Goal: Task Accomplishment & Management: Manage account settings

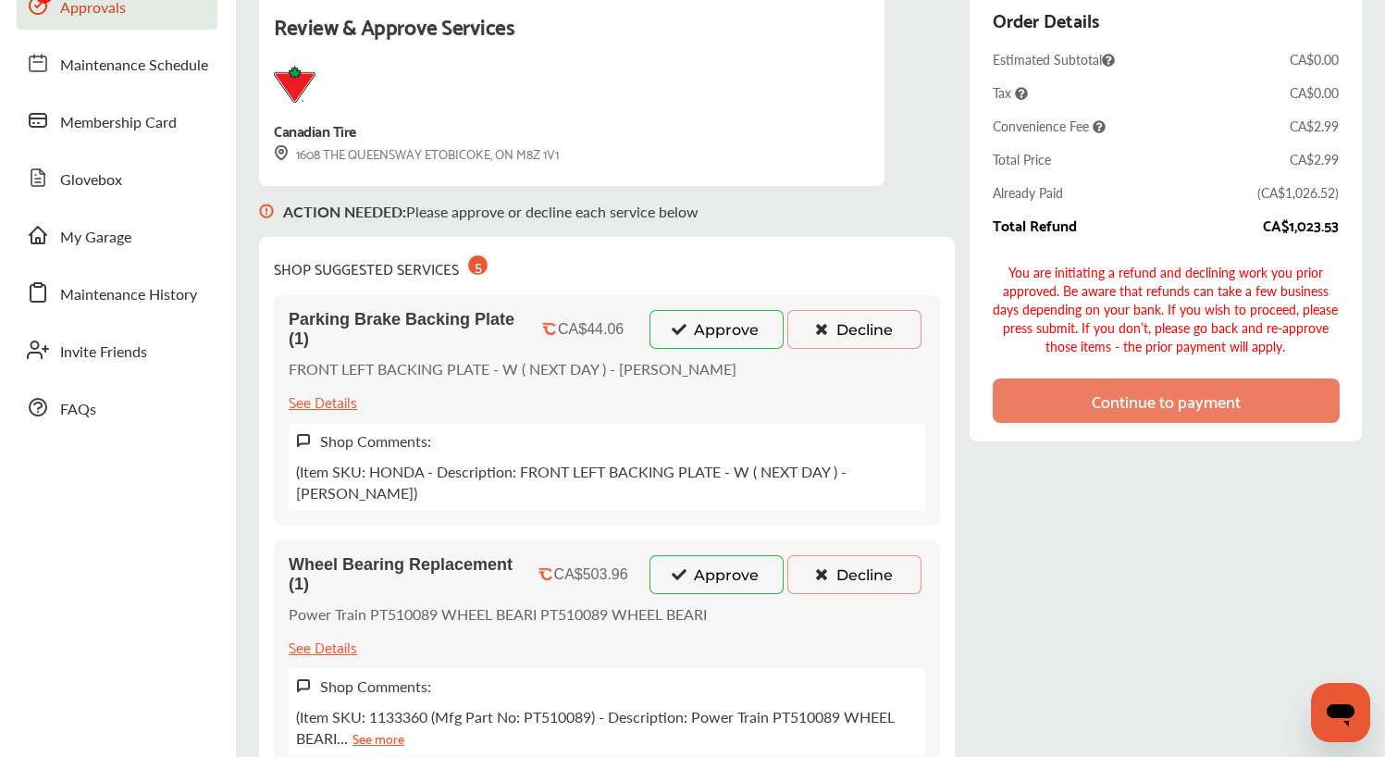
scroll to position [130, 0]
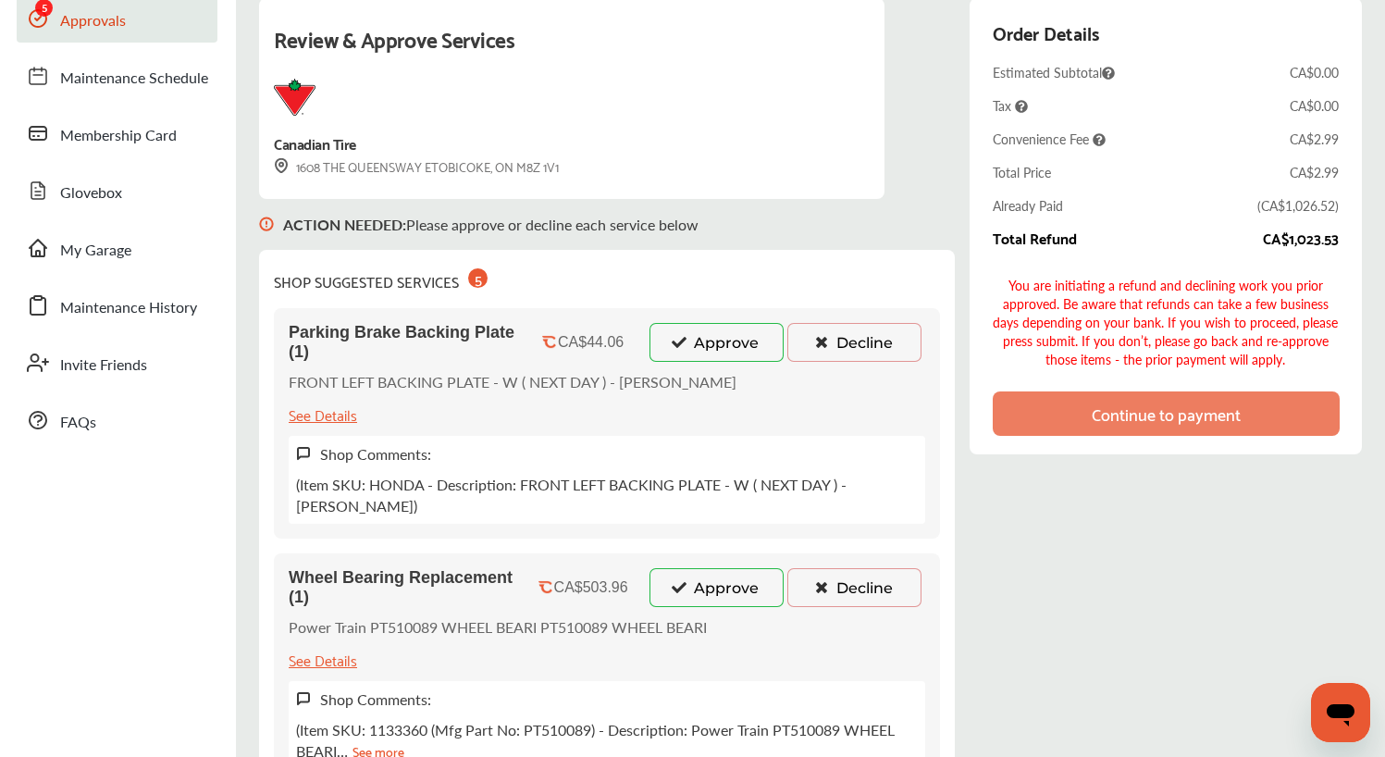
click at [720, 348] on button "Approve" at bounding box center [716, 342] width 134 height 39
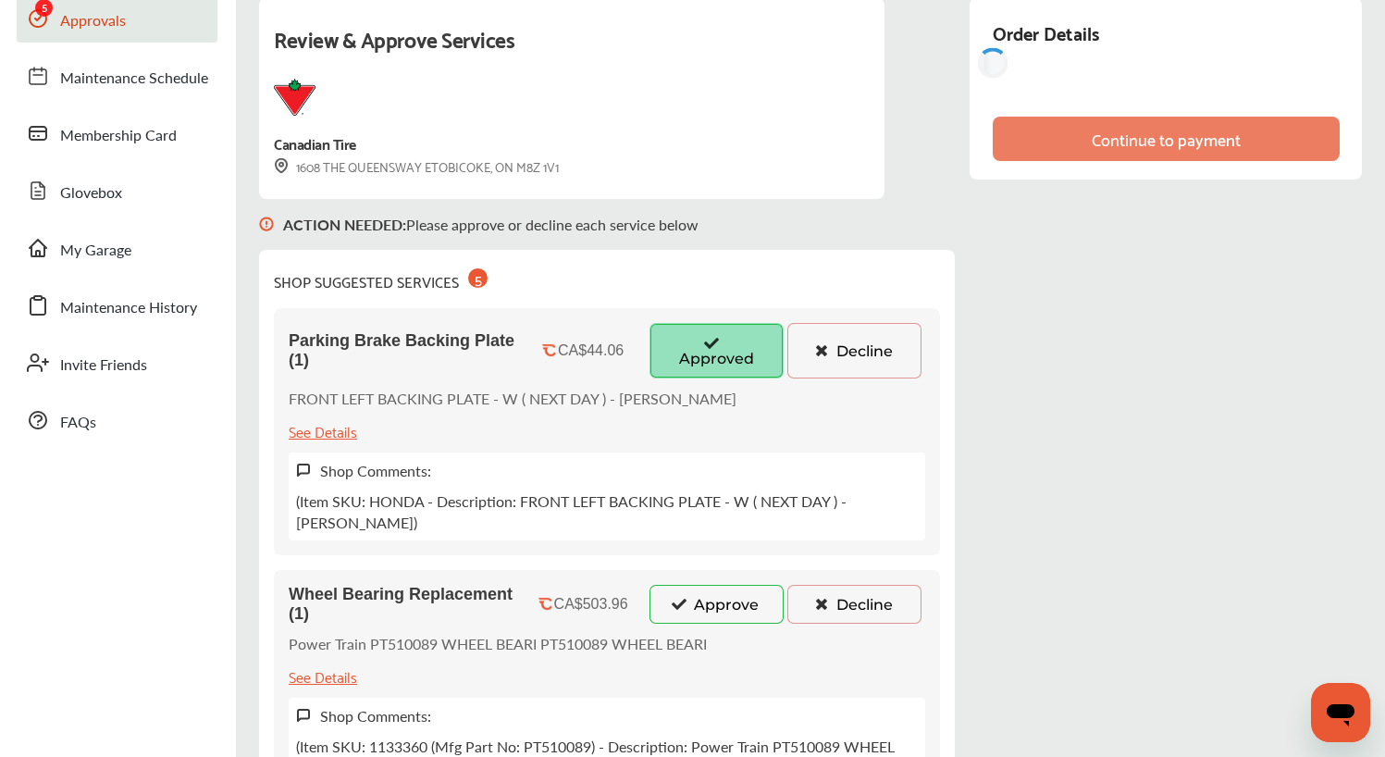
click at [708, 585] on button "Approve" at bounding box center [716, 604] width 134 height 39
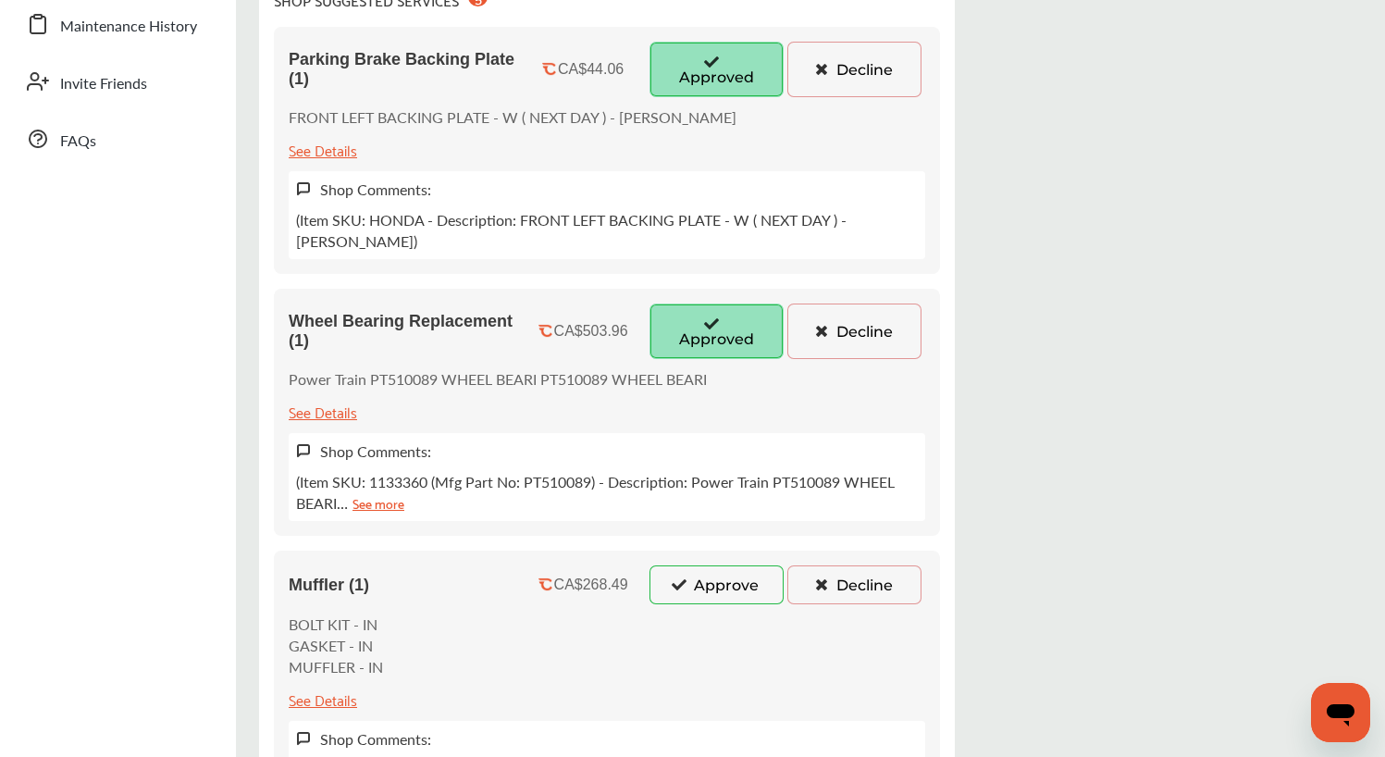
scroll to position [417, 0]
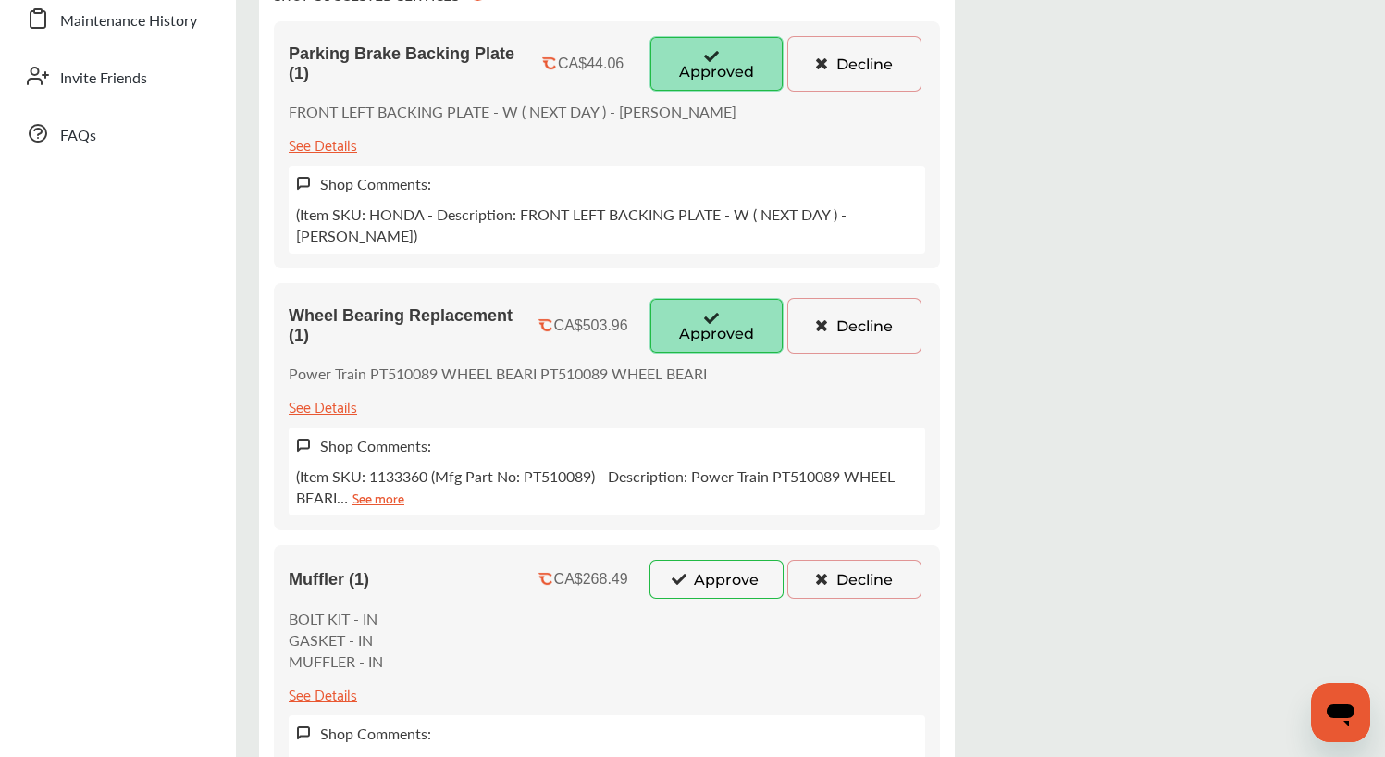
click at [709, 562] on button "Approve" at bounding box center [716, 579] width 134 height 39
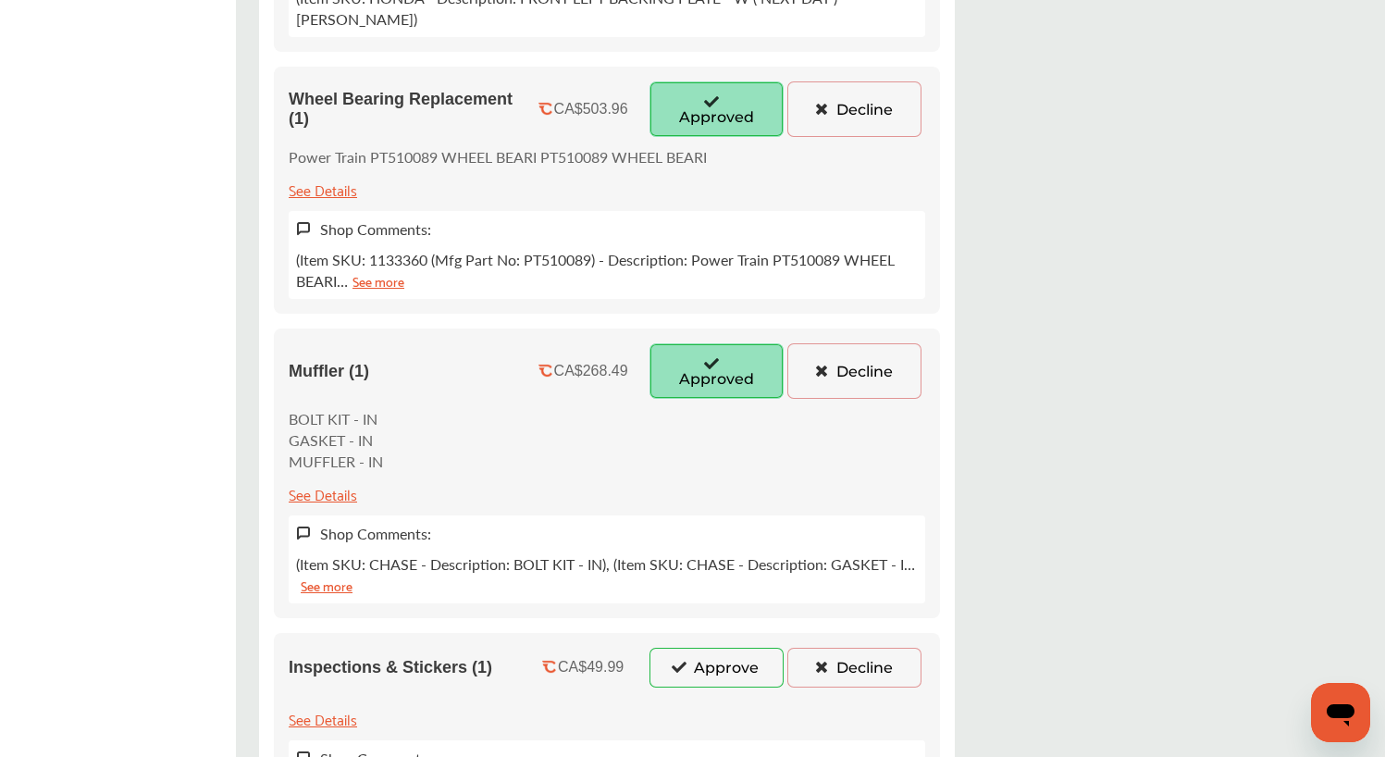
scroll to position [662, 0]
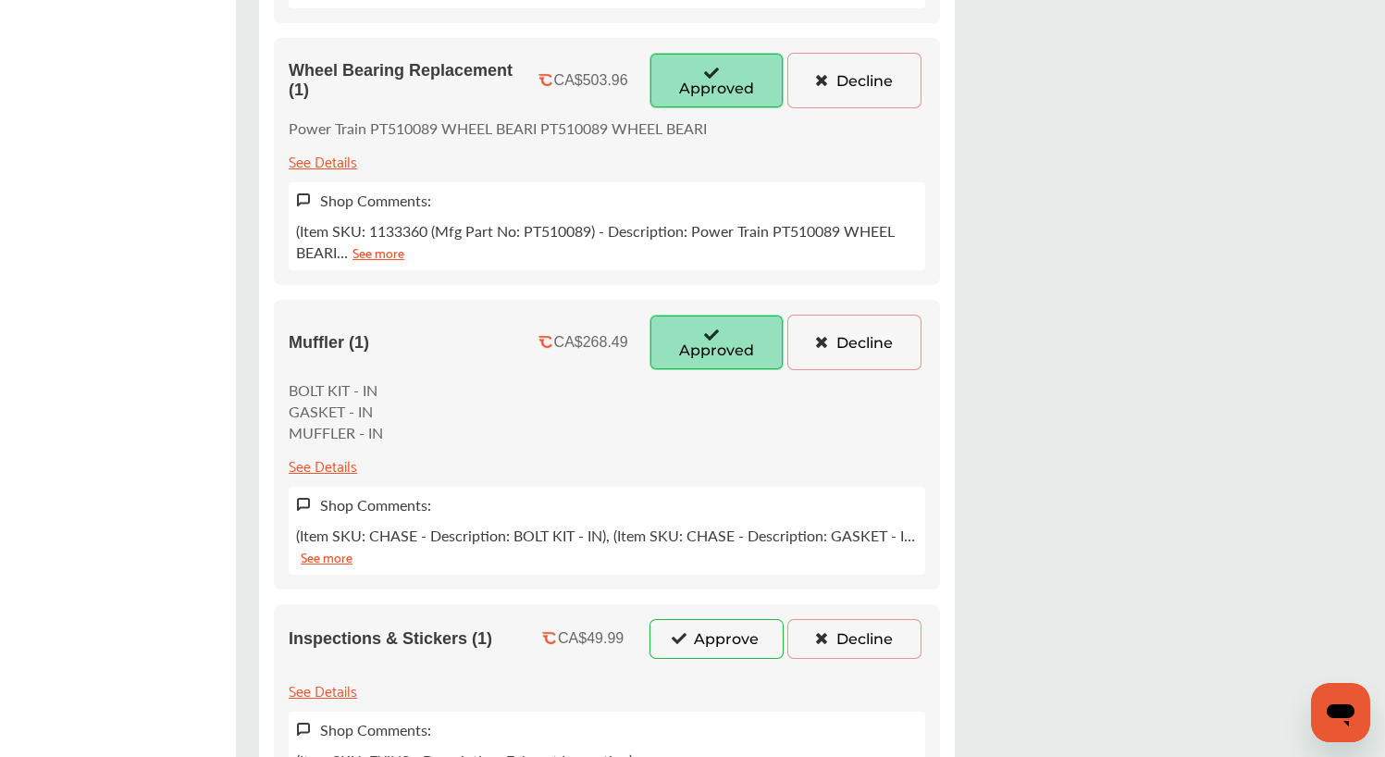
click at [705, 619] on button "Approve" at bounding box center [716, 638] width 134 height 39
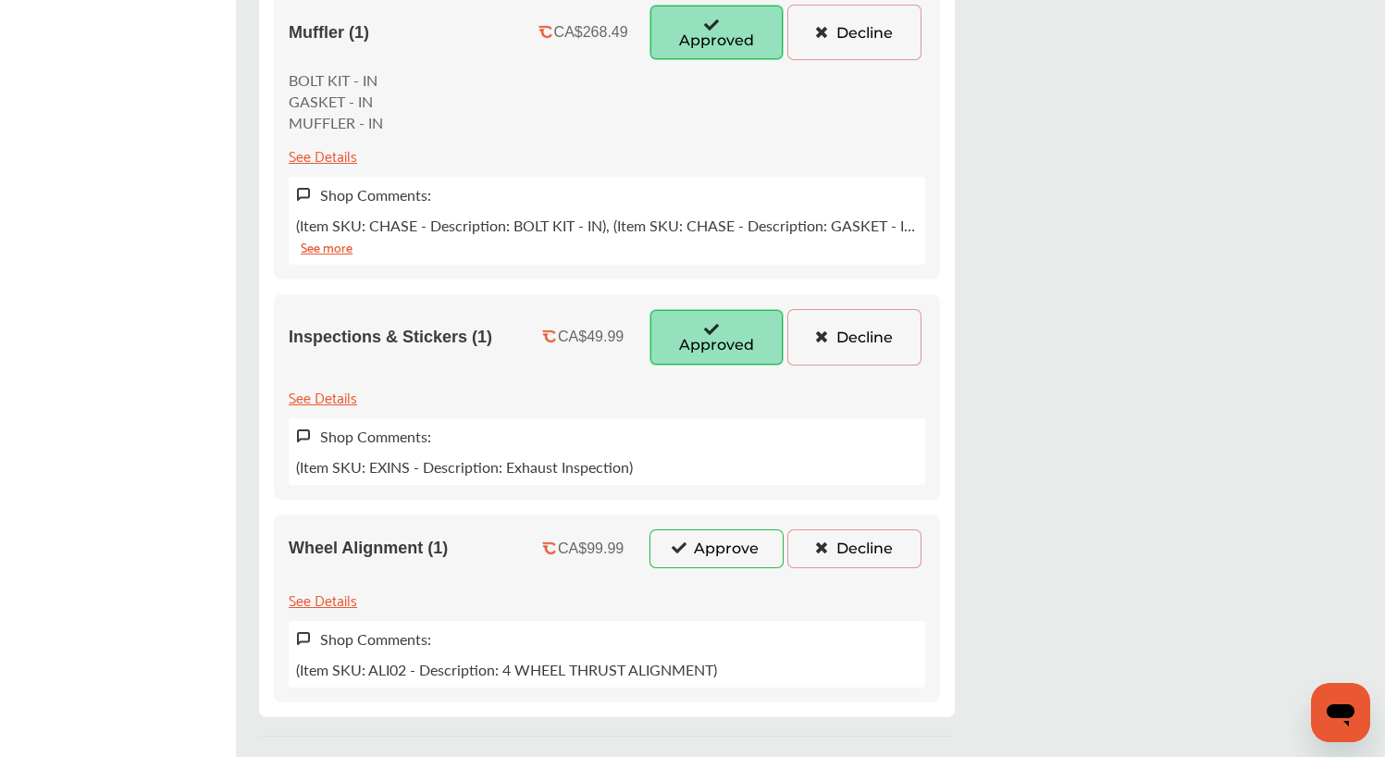
scroll to position [981, 0]
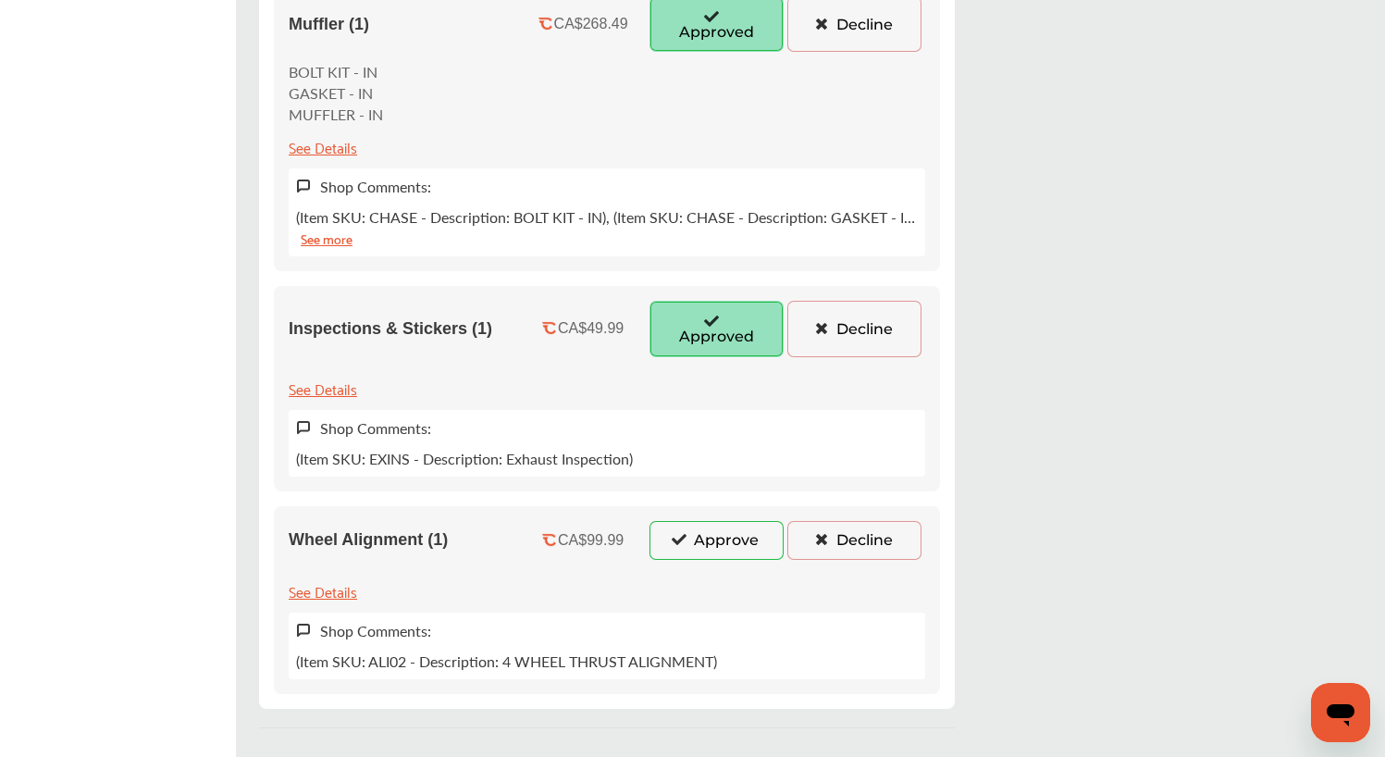
click at [705, 521] on button "Approve" at bounding box center [716, 540] width 134 height 39
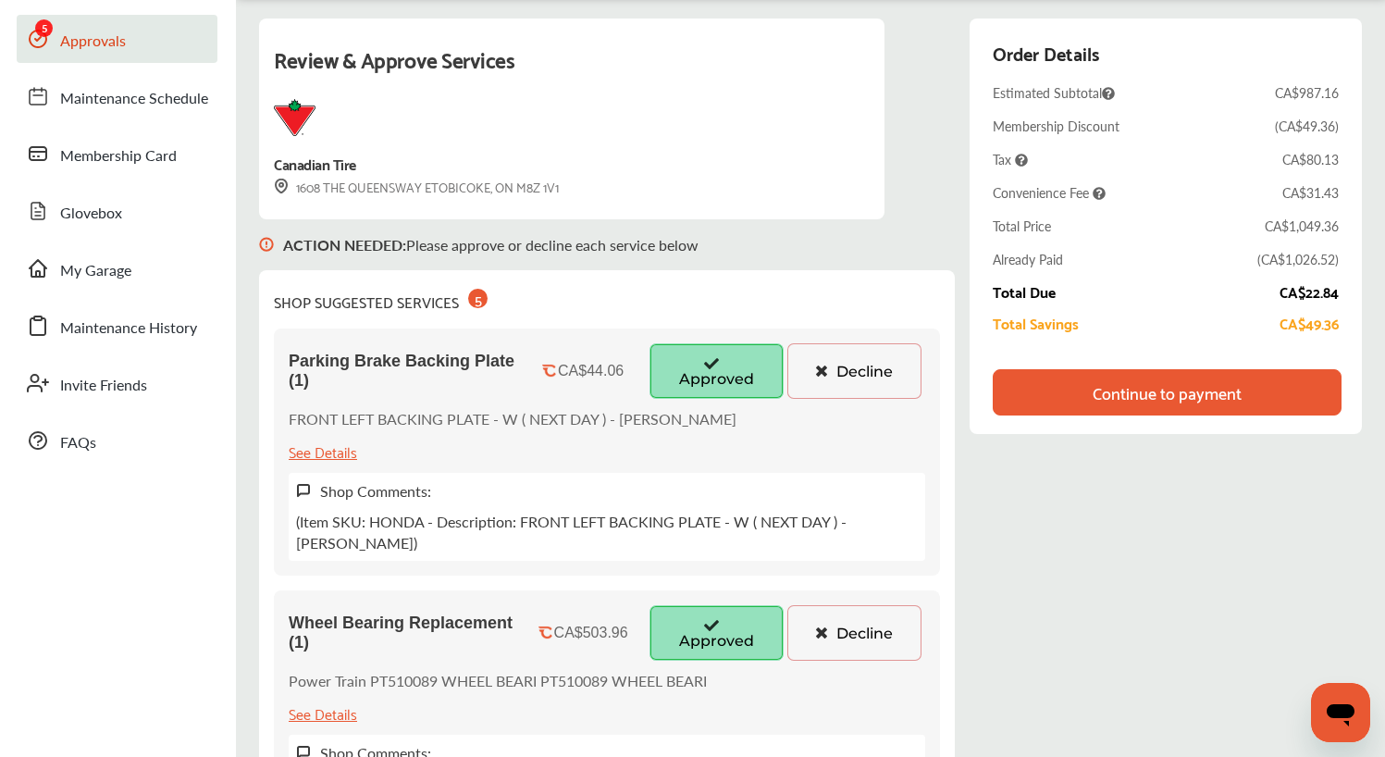
scroll to position [101, 0]
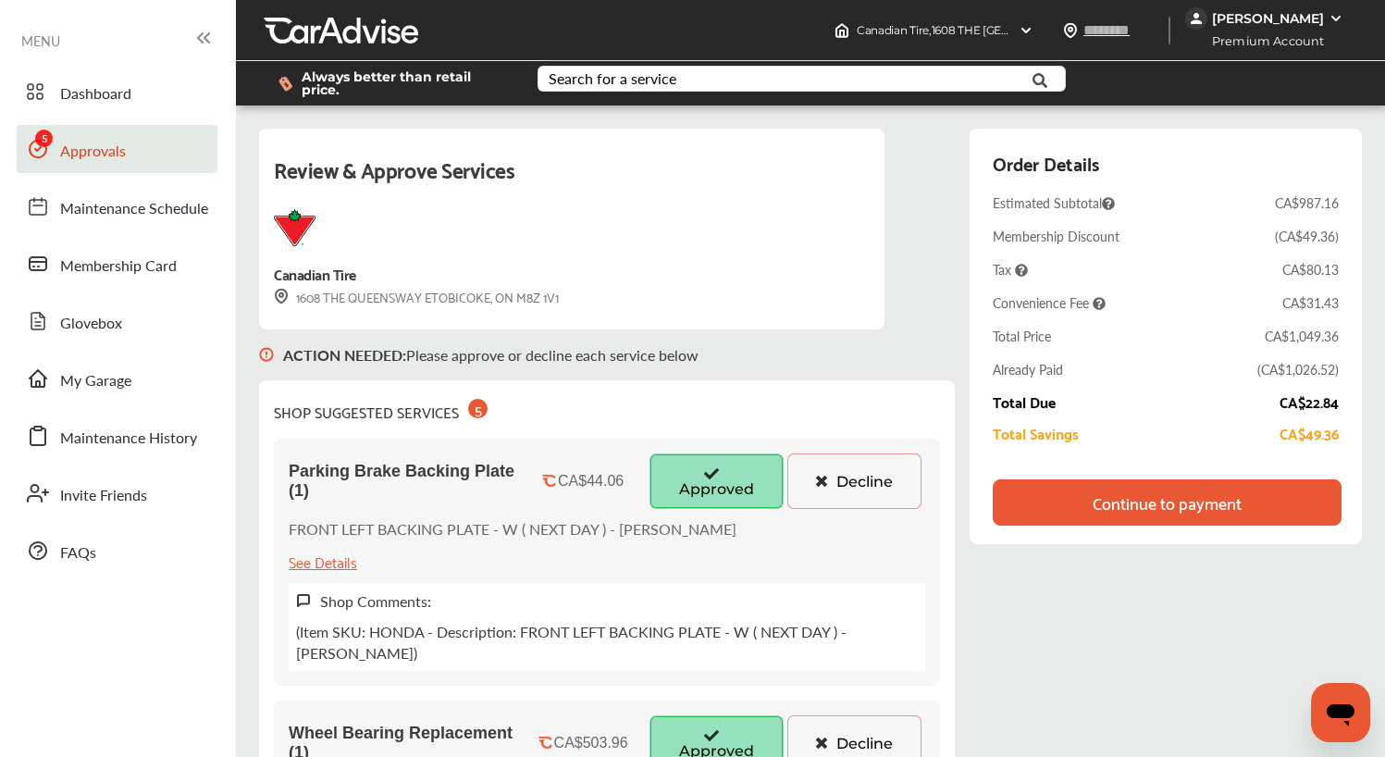
scroll to position [0, 0]
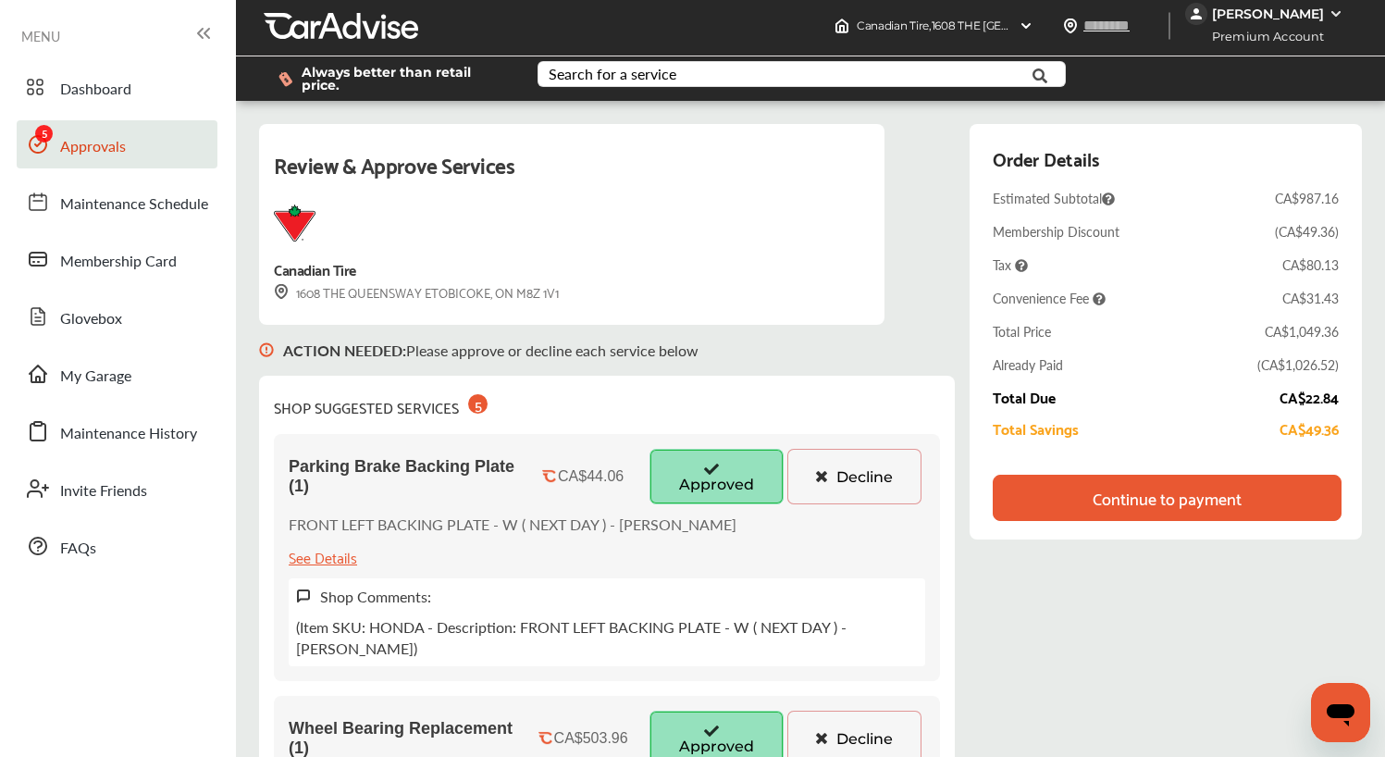
scroll to position [5, 0]
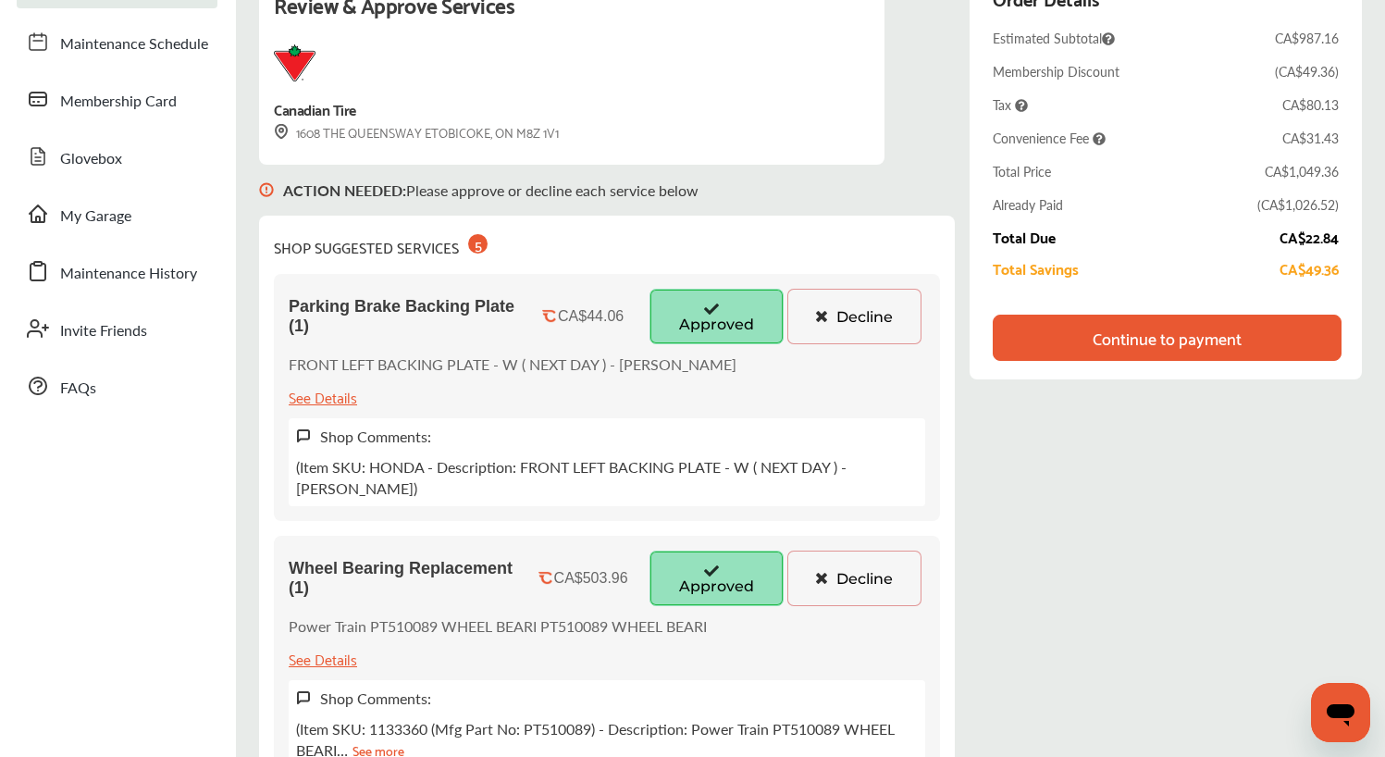
scroll to position [166, 0]
click at [958, 599] on div "Review & Approve Services Canadian Tire 1608 THE QUEENSWAY ETOBICOKE, [GEOGRAPH…" at bounding box center [810, 761] width 1103 height 1597
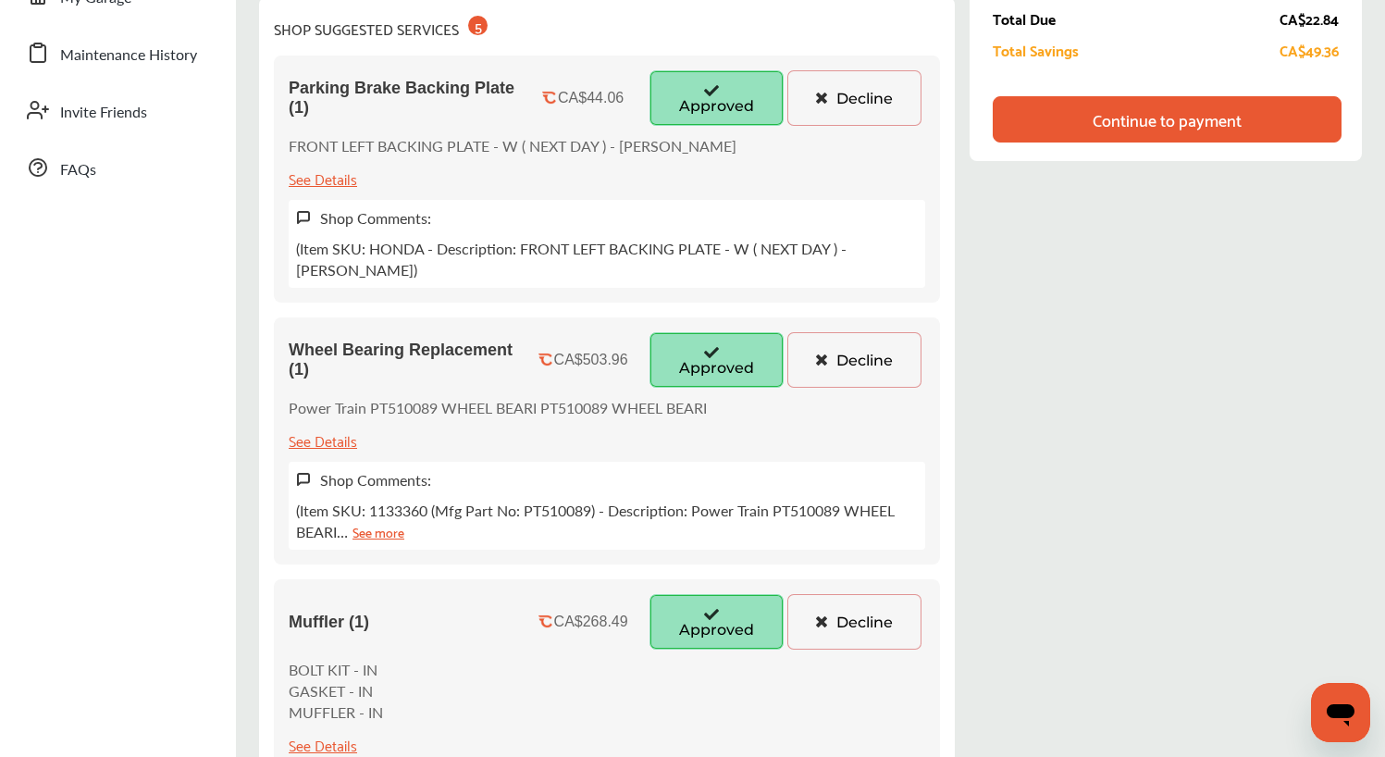
scroll to position [366, 0]
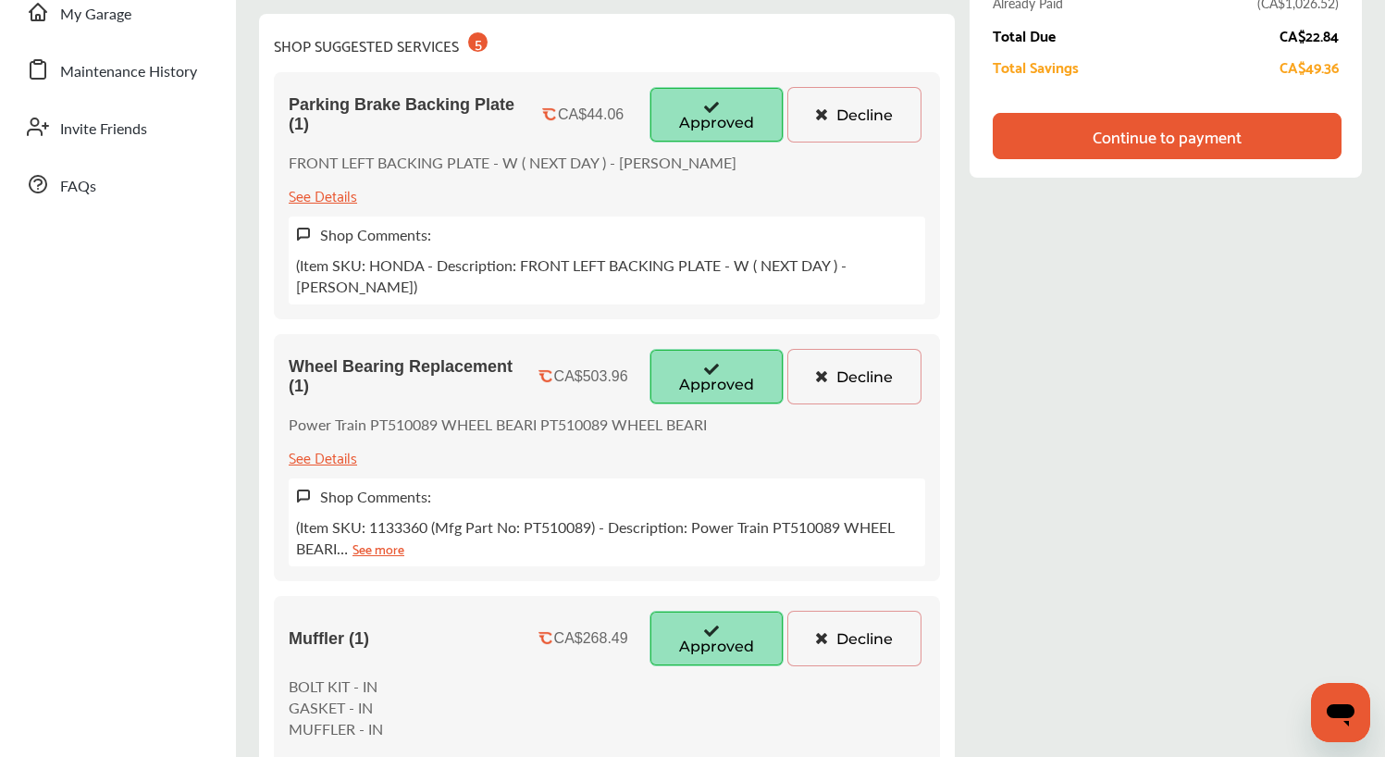
click at [958, 599] on div "Review & Approve Services Canadian Tire 1608 THE QUEENSWAY ETOBICOKE, [GEOGRAPH…" at bounding box center [810, 560] width 1103 height 1597
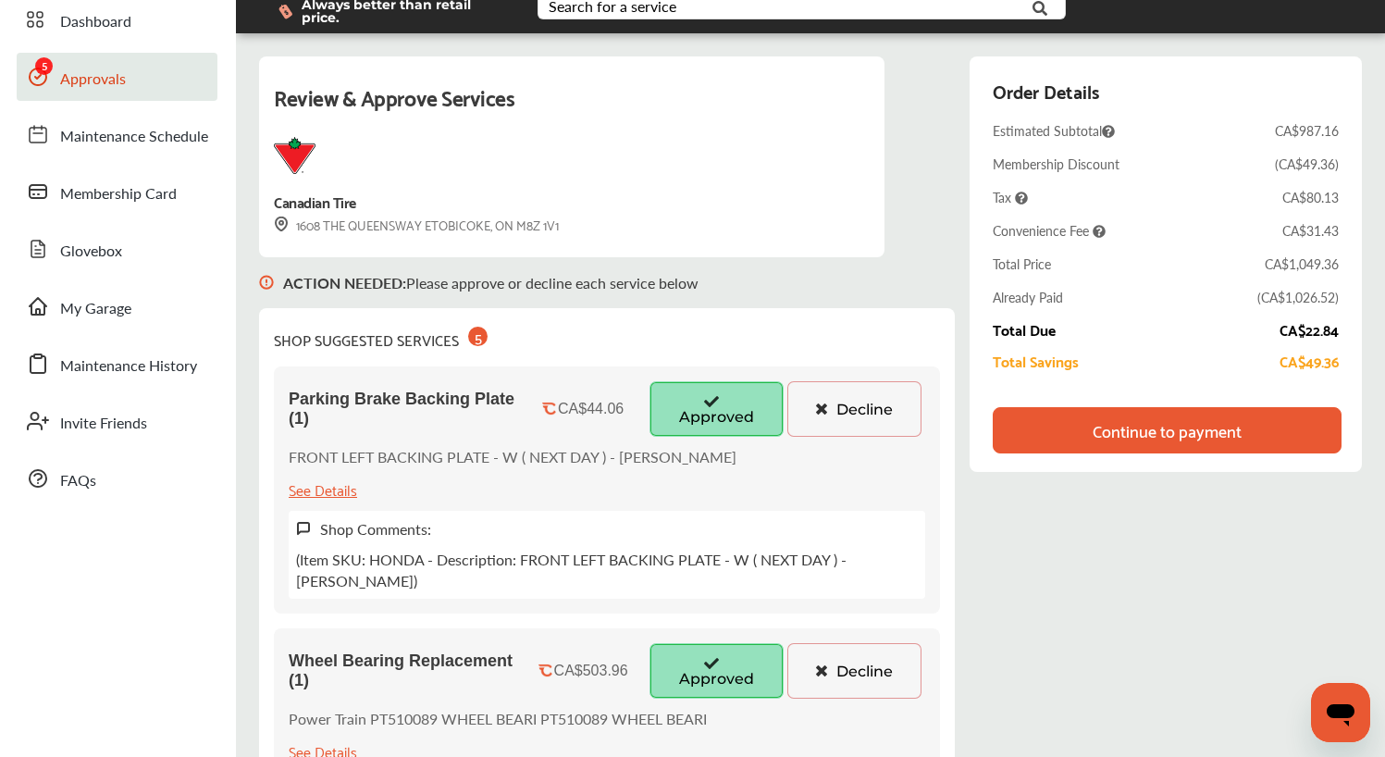
scroll to position [73, 0]
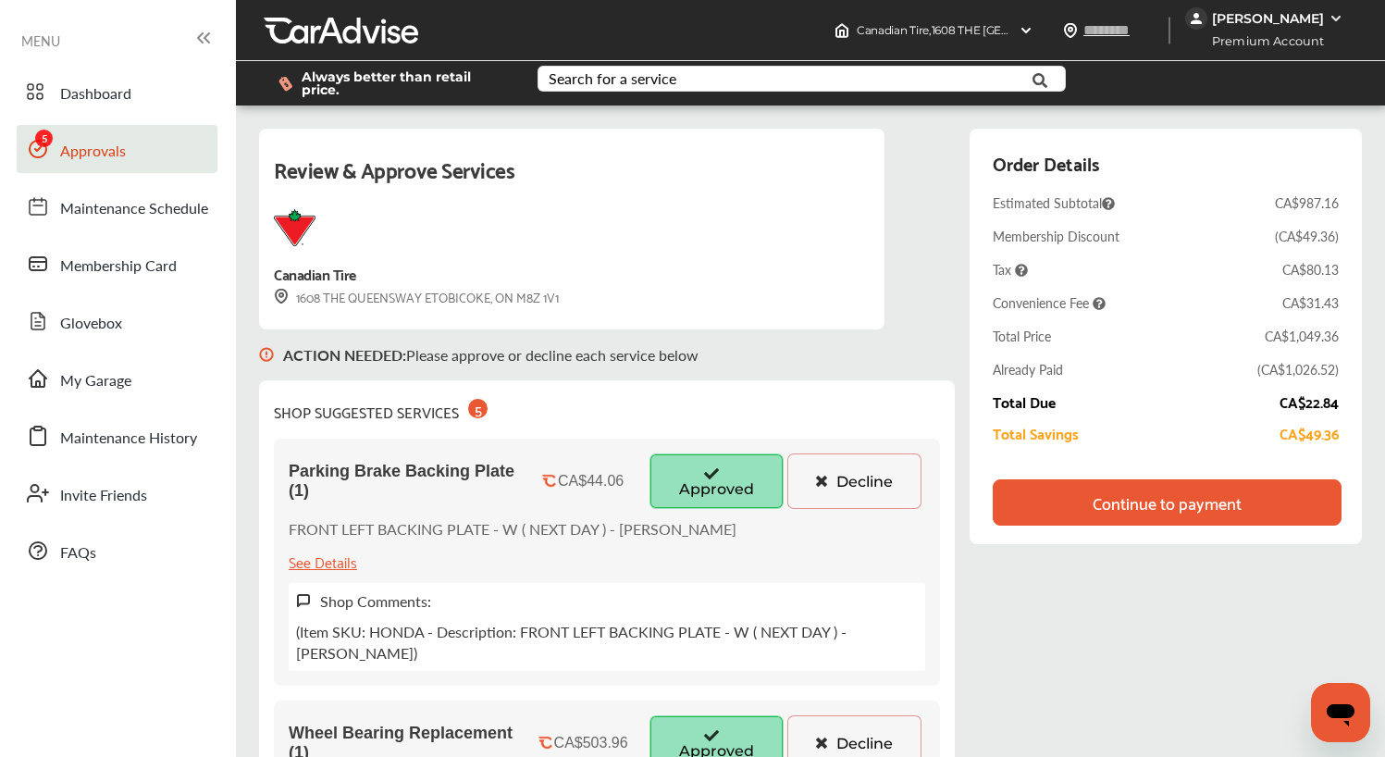
scroll to position [0, 0]
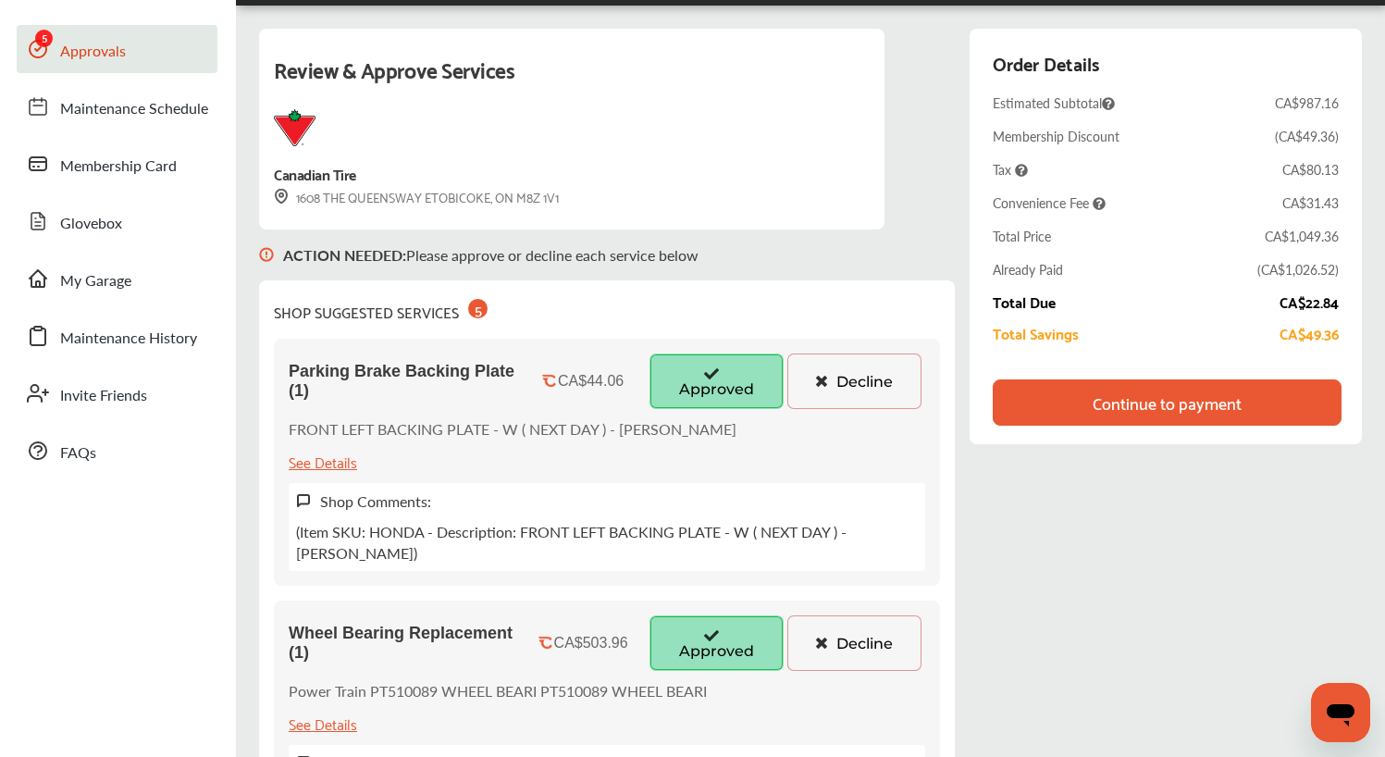
scroll to position [109, 0]
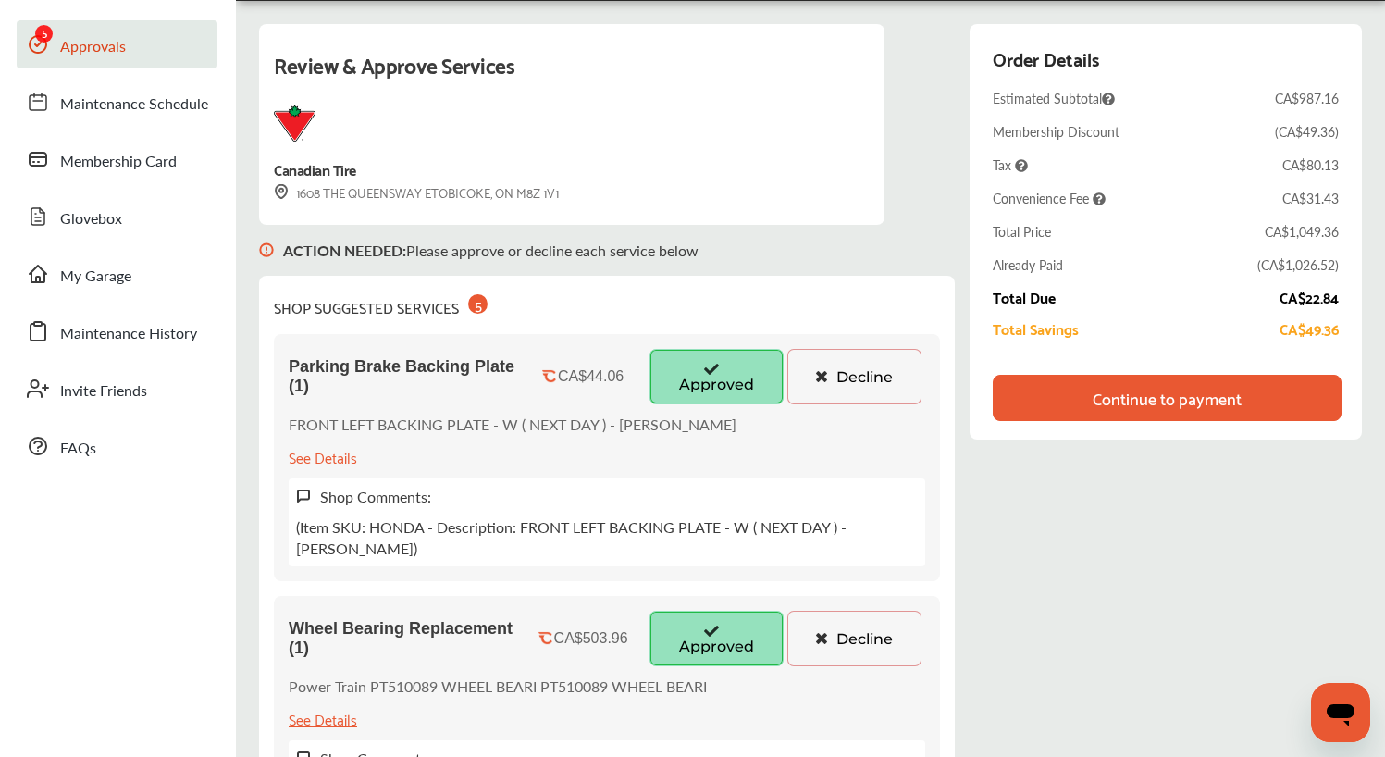
scroll to position [119, 0]
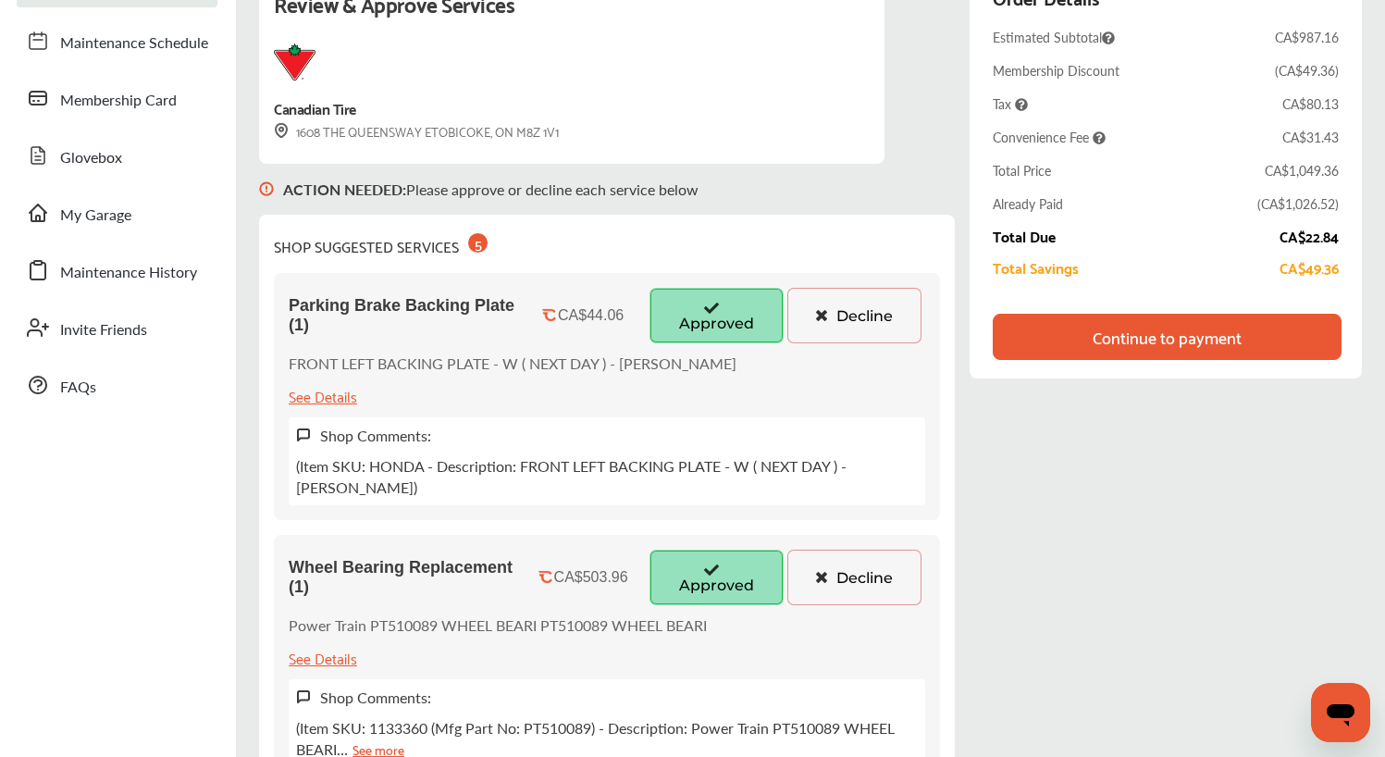
scroll to position [166, 0]
click at [960, 591] on div "Review & Approve Services Canadian Tire 1608 THE QUEENSWAY ETOBICOKE, [GEOGRAPH…" at bounding box center [810, 761] width 1103 height 1597
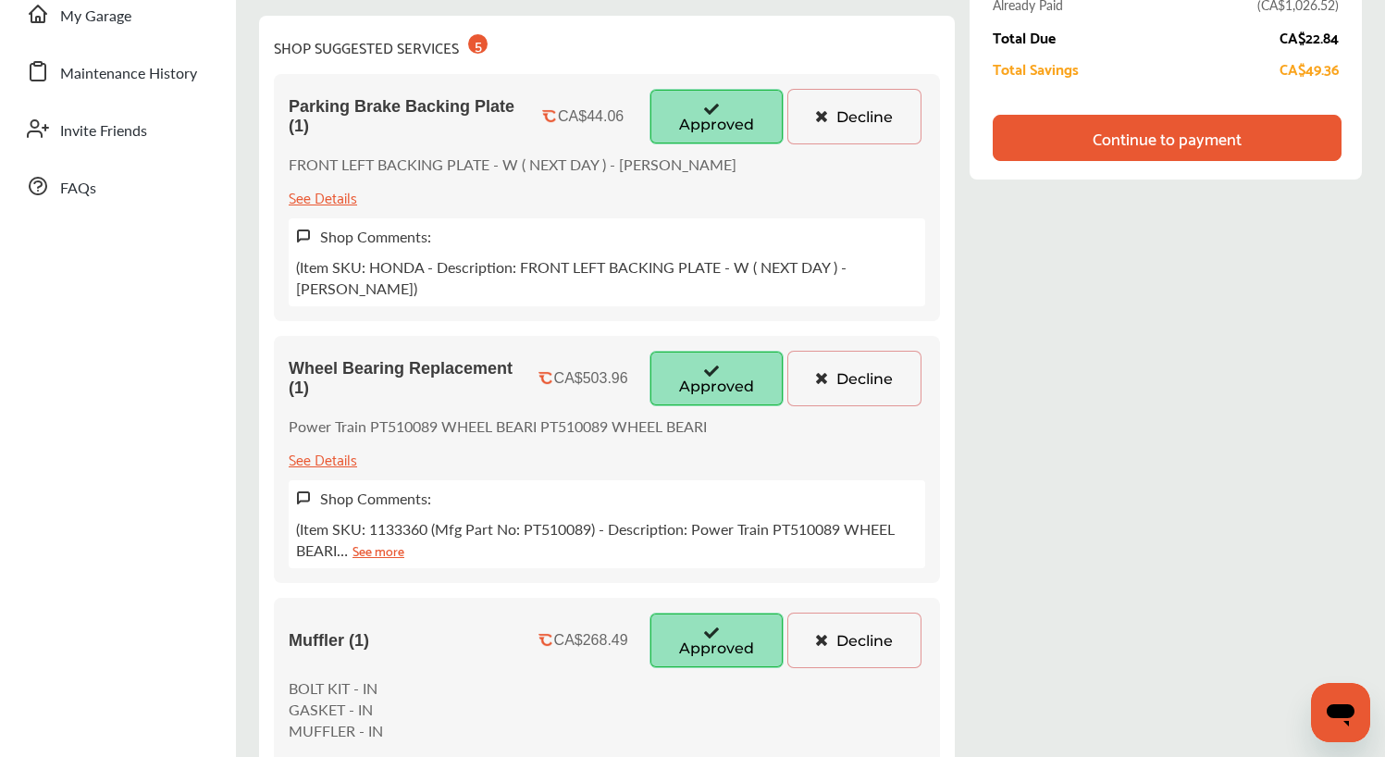
scroll to position [376, 0]
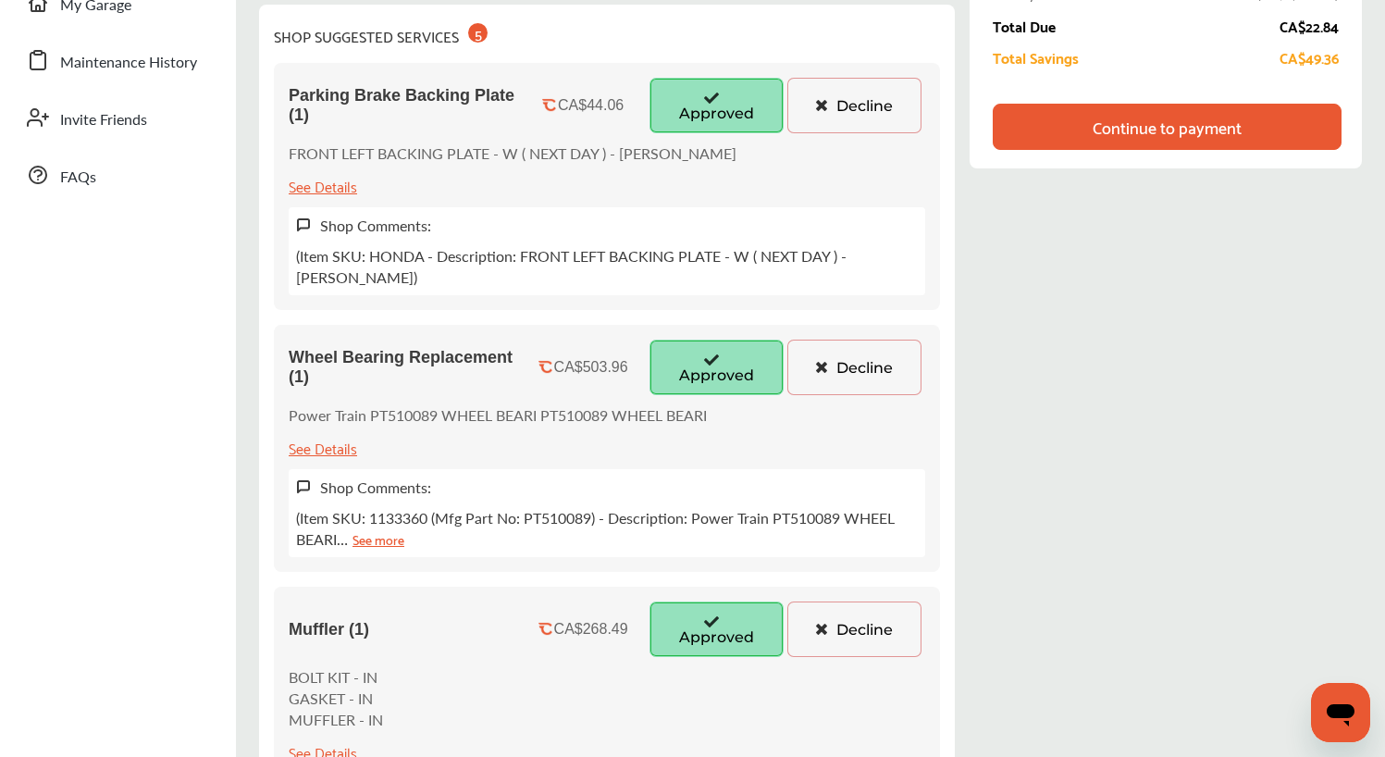
click at [964, 497] on div "Review & Approve Services Canadian Tire 1608 THE QUEENSWAY ETOBICOKE, [GEOGRAPH…" at bounding box center [810, 551] width 1103 height 1597
click at [958, 508] on div "Review & Approve Services Canadian Tire 1608 THE QUEENSWAY ETOBICOKE, [GEOGRAPH…" at bounding box center [810, 551] width 1103 height 1597
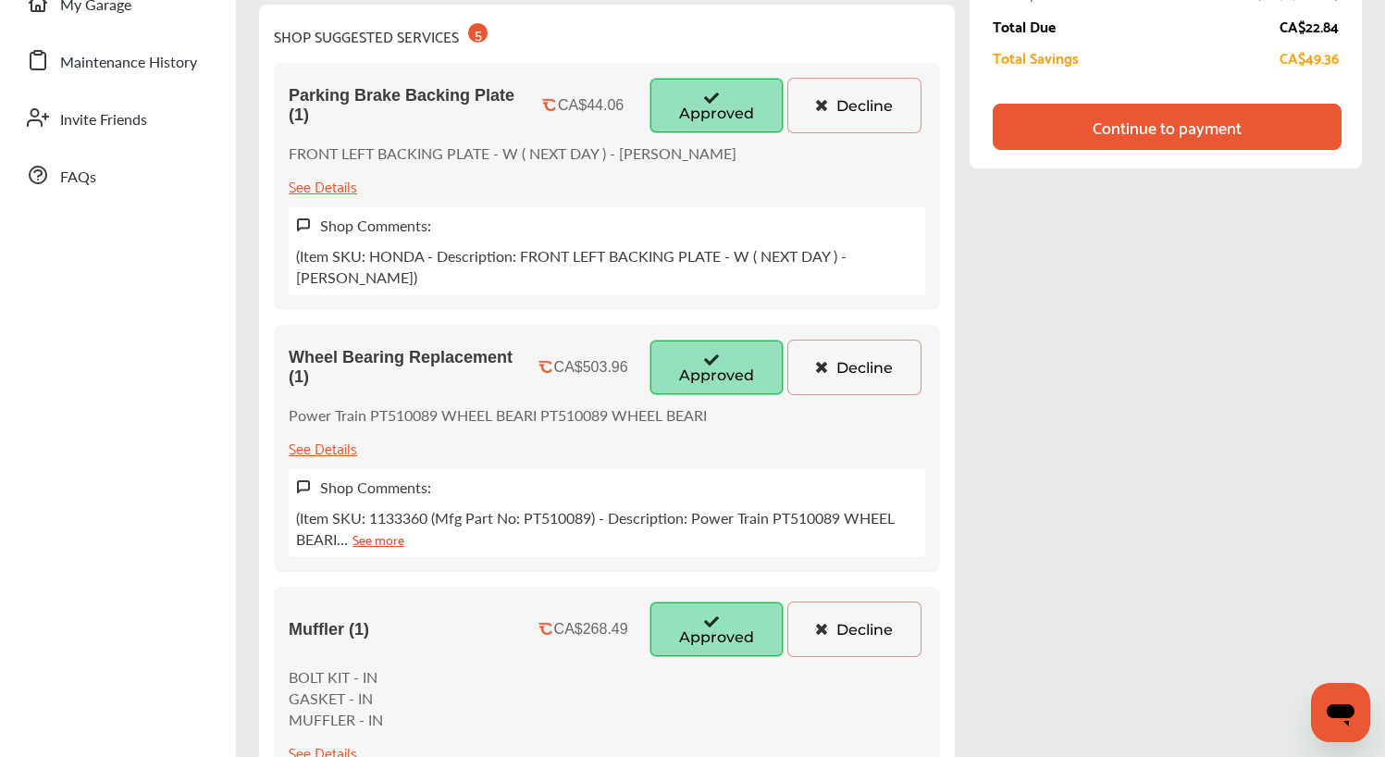
click at [958, 508] on div "Review & Approve Services Canadian Tire 1608 THE QUEENSWAY ETOBICOKE, [GEOGRAPH…" at bounding box center [810, 551] width 1103 height 1597
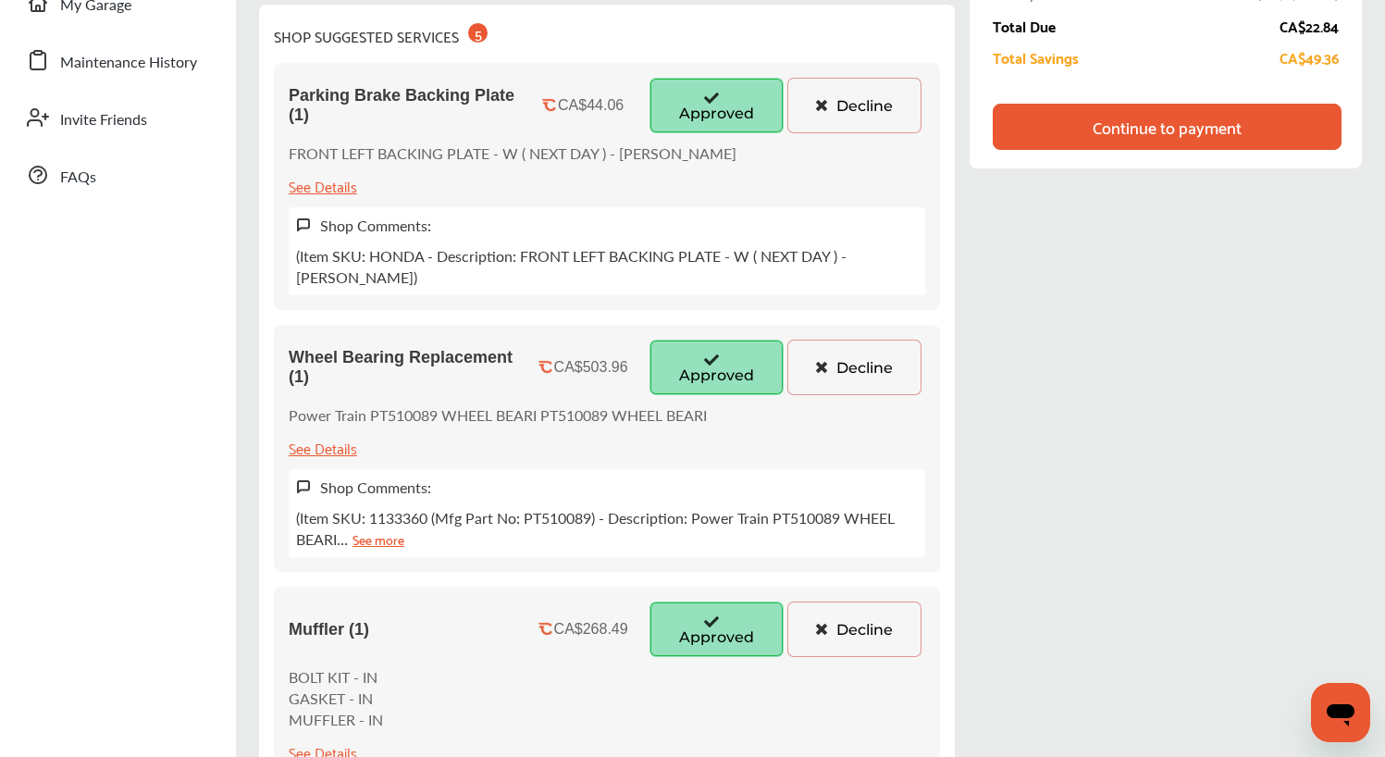
click at [962, 508] on div "Review & Approve Services Canadian Tire 1608 THE QUEENSWAY ETOBICOKE, [GEOGRAPH…" at bounding box center [810, 551] width 1103 height 1597
click at [971, 504] on div "Review & Approve Services Canadian Tire 1608 THE QUEENSWAY ETOBICOKE, [GEOGRAPH…" at bounding box center [810, 551] width 1103 height 1597
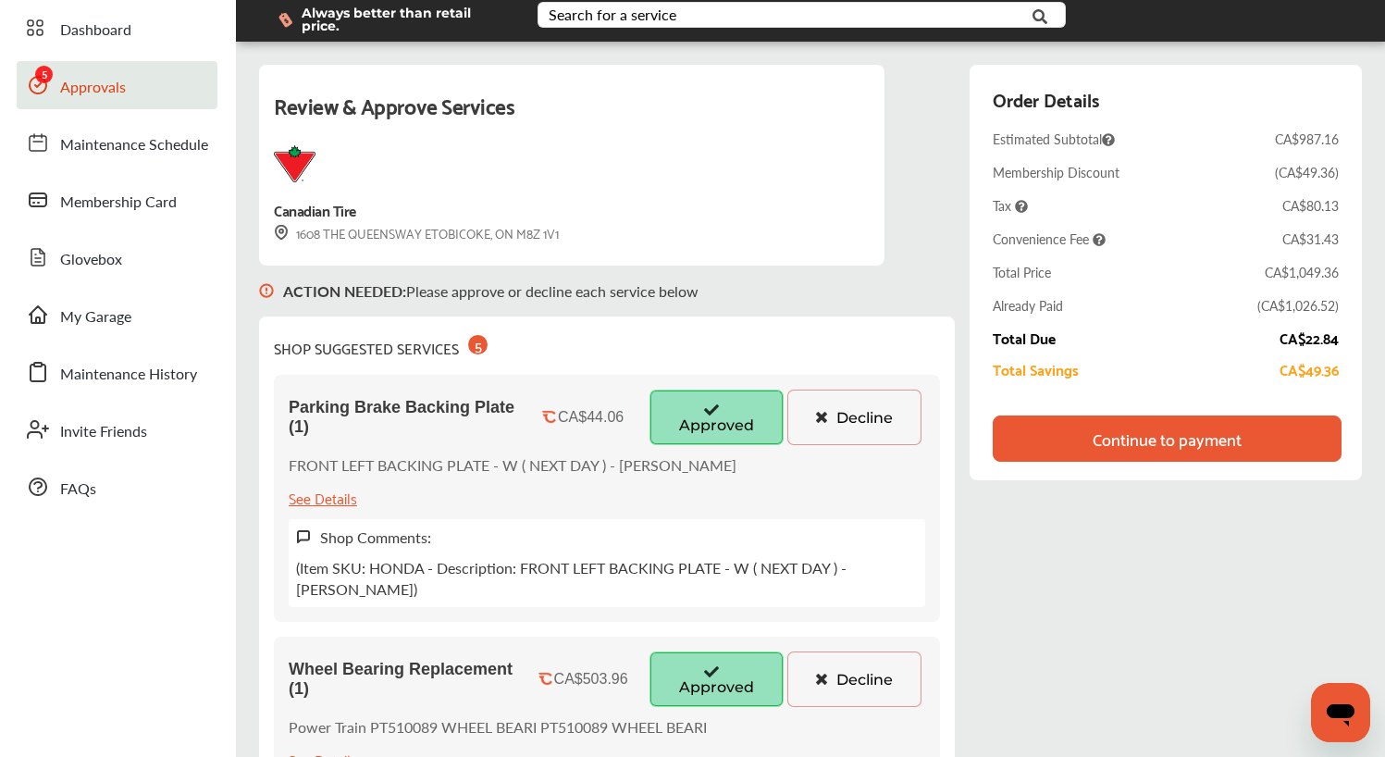
scroll to position [72, 0]
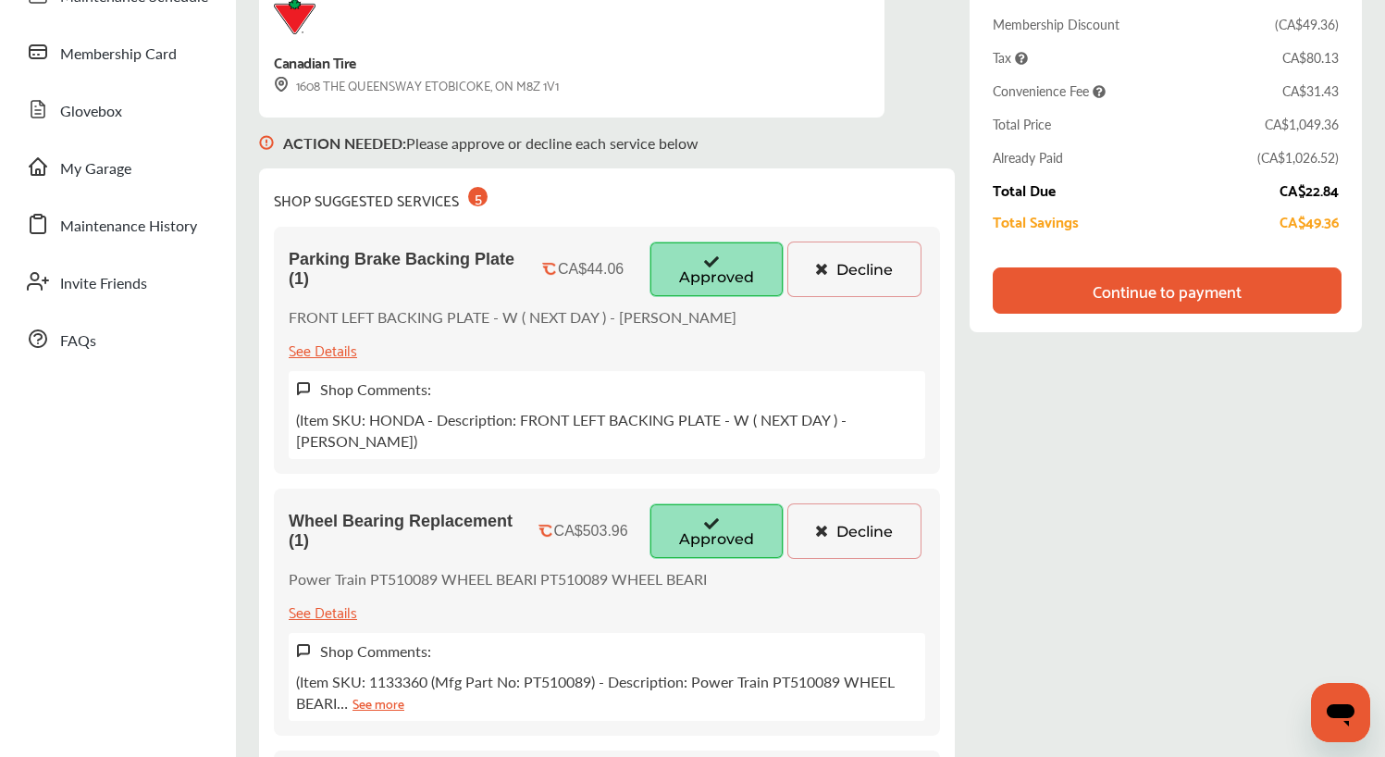
scroll to position [253, 0]
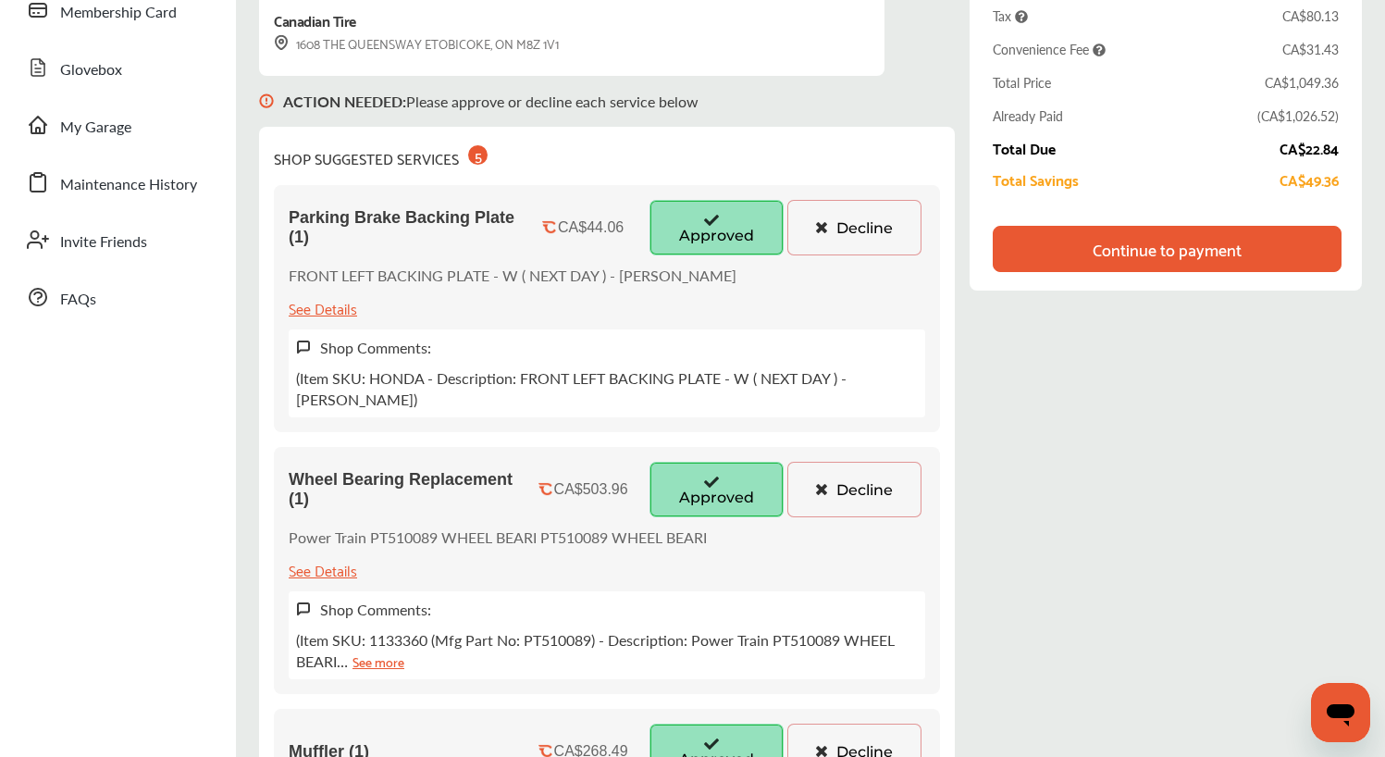
click at [973, 576] on div "Review & Approve Services Canadian Tire 1608 THE QUEENSWAY ETOBICOKE, [GEOGRAPH…" at bounding box center [810, 673] width 1103 height 1597
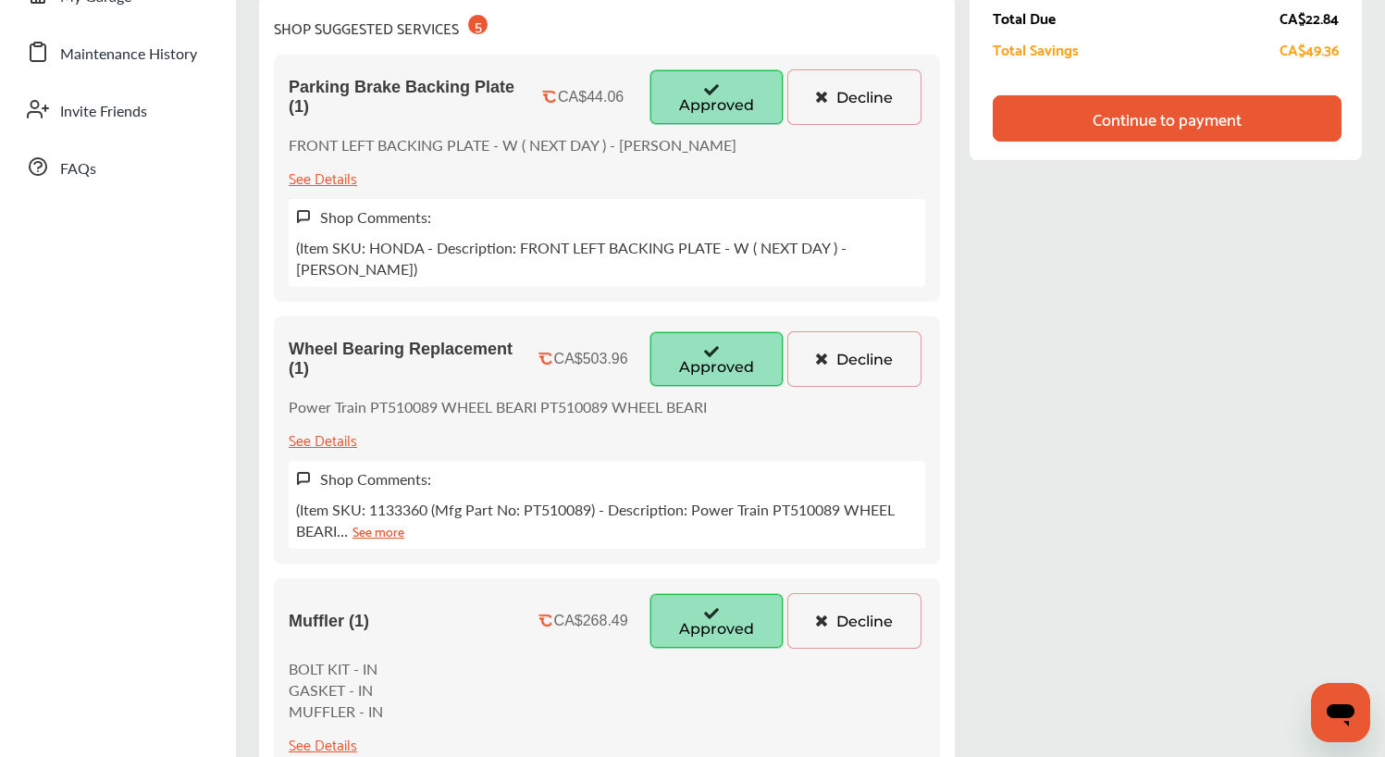
scroll to position [388, 0]
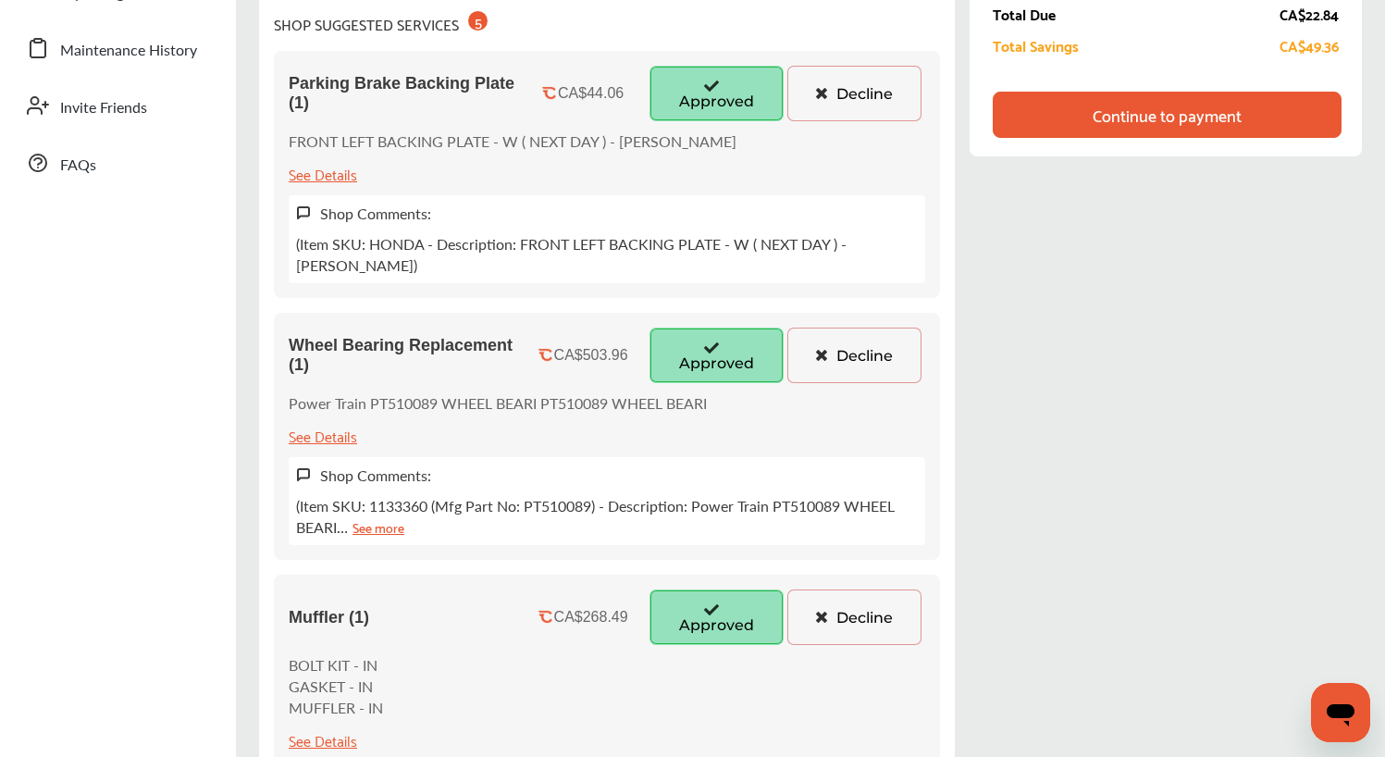
click at [961, 462] on div "Review & Approve Services Canadian Tire 1608 THE QUEENSWAY ETOBICOKE, [GEOGRAPH…" at bounding box center [810, 539] width 1103 height 1597
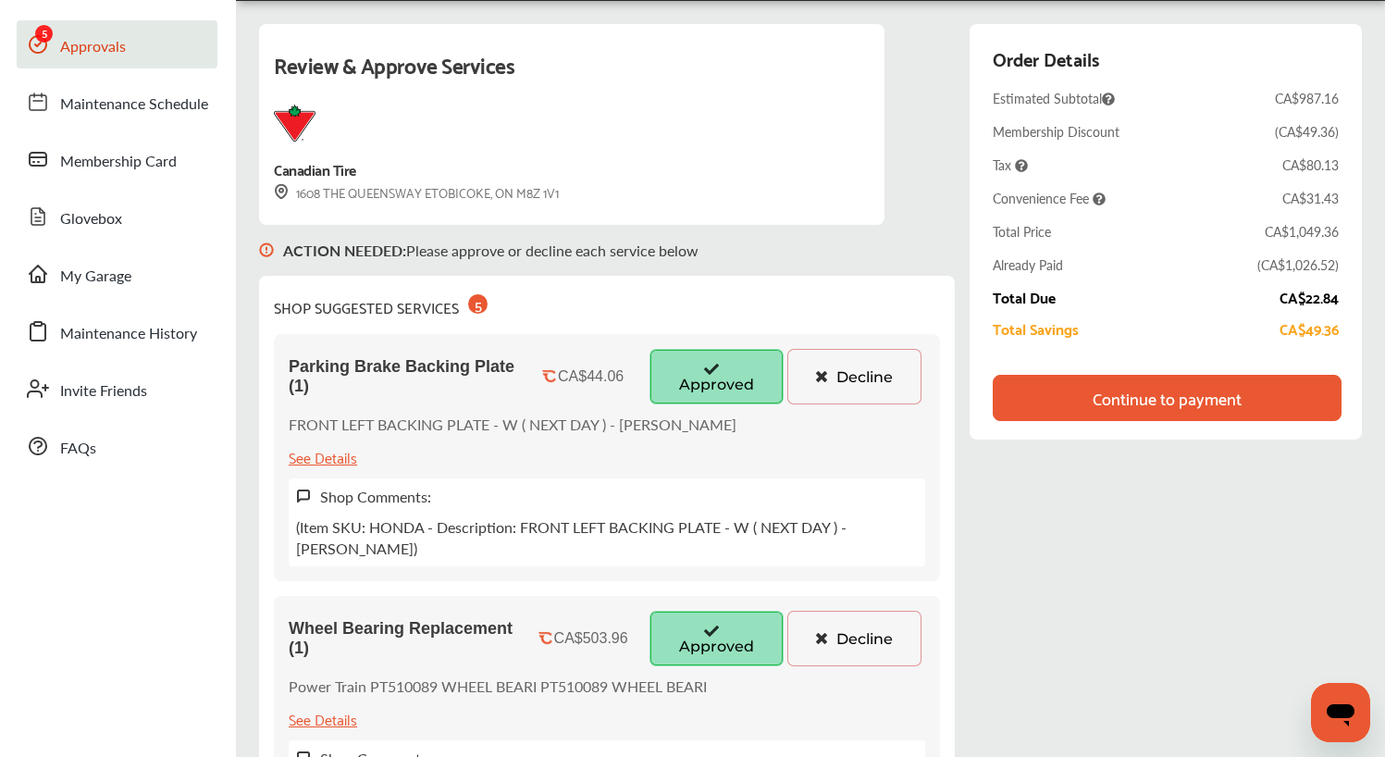
scroll to position [105, 0]
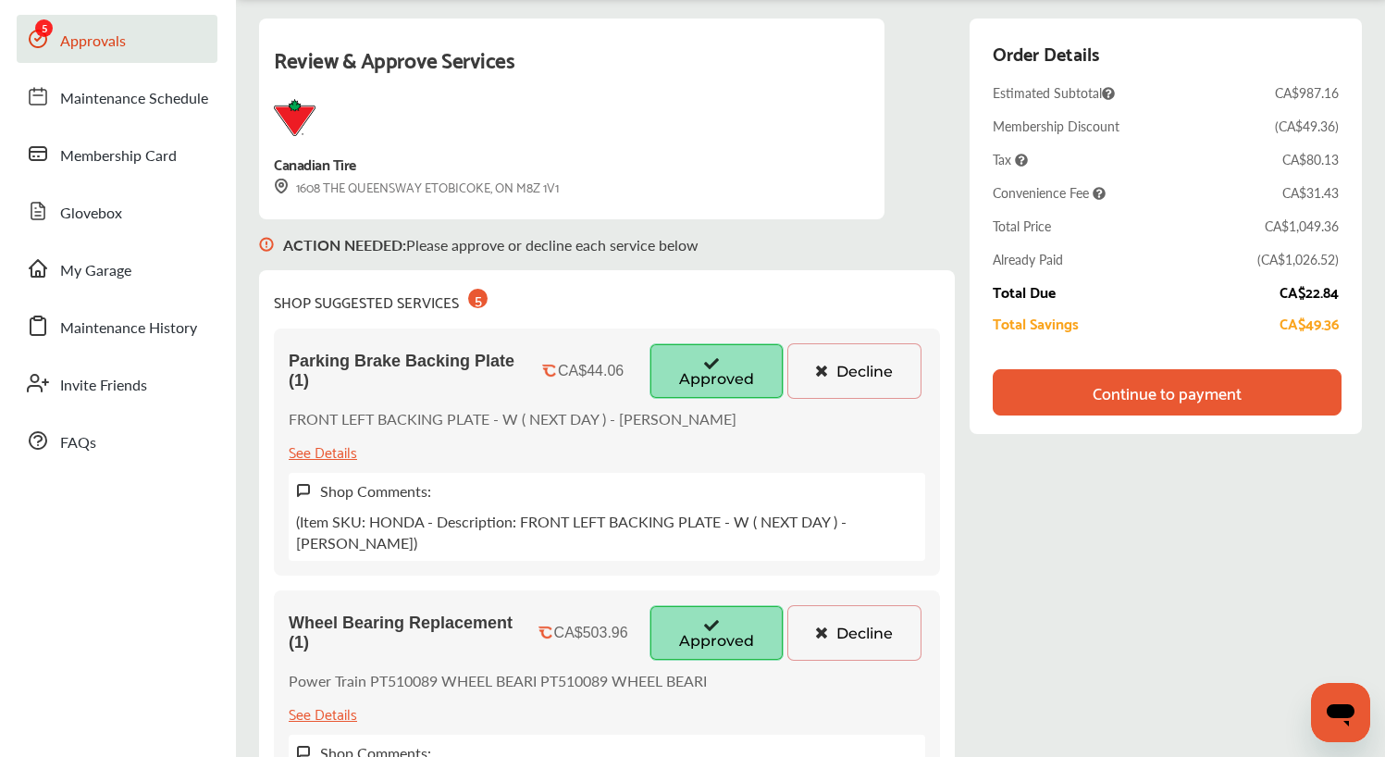
scroll to position [117, 0]
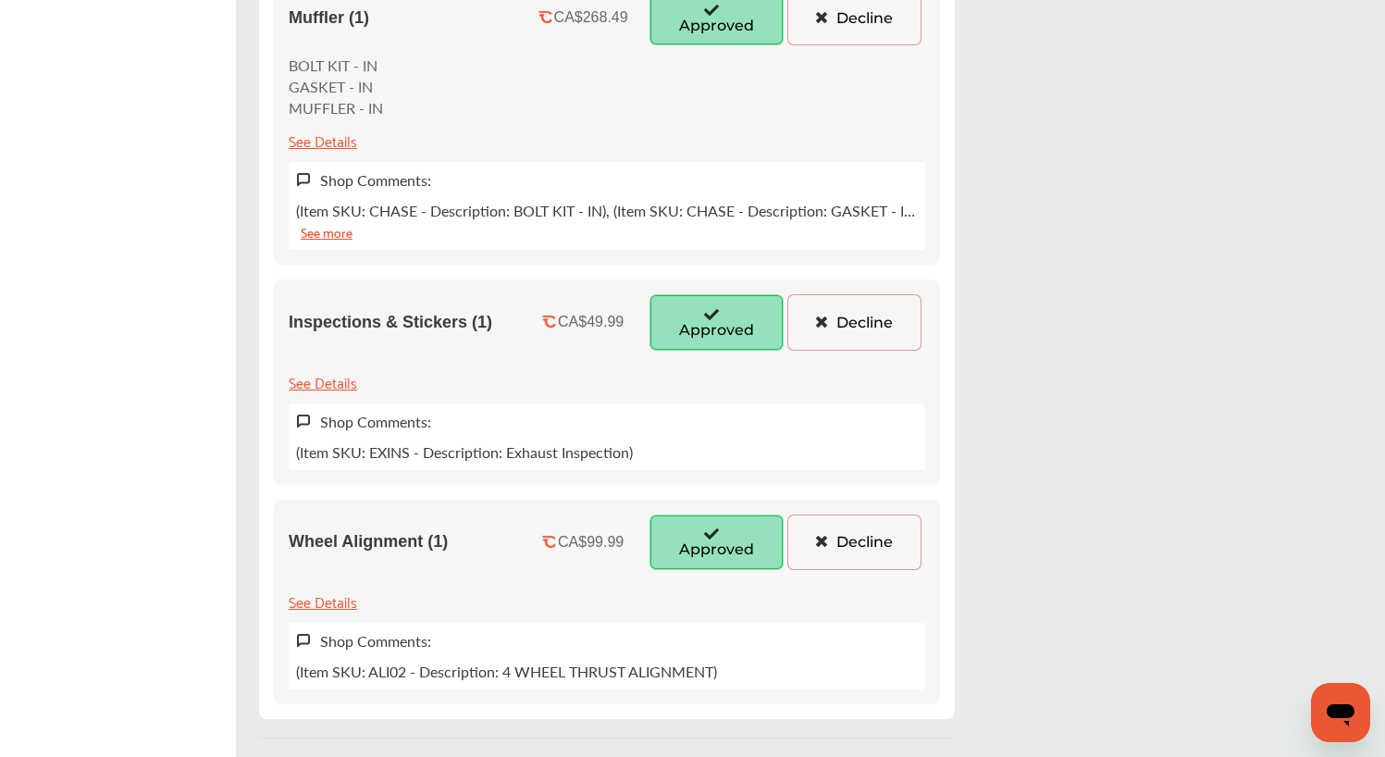
scroll to position [1055, 0]
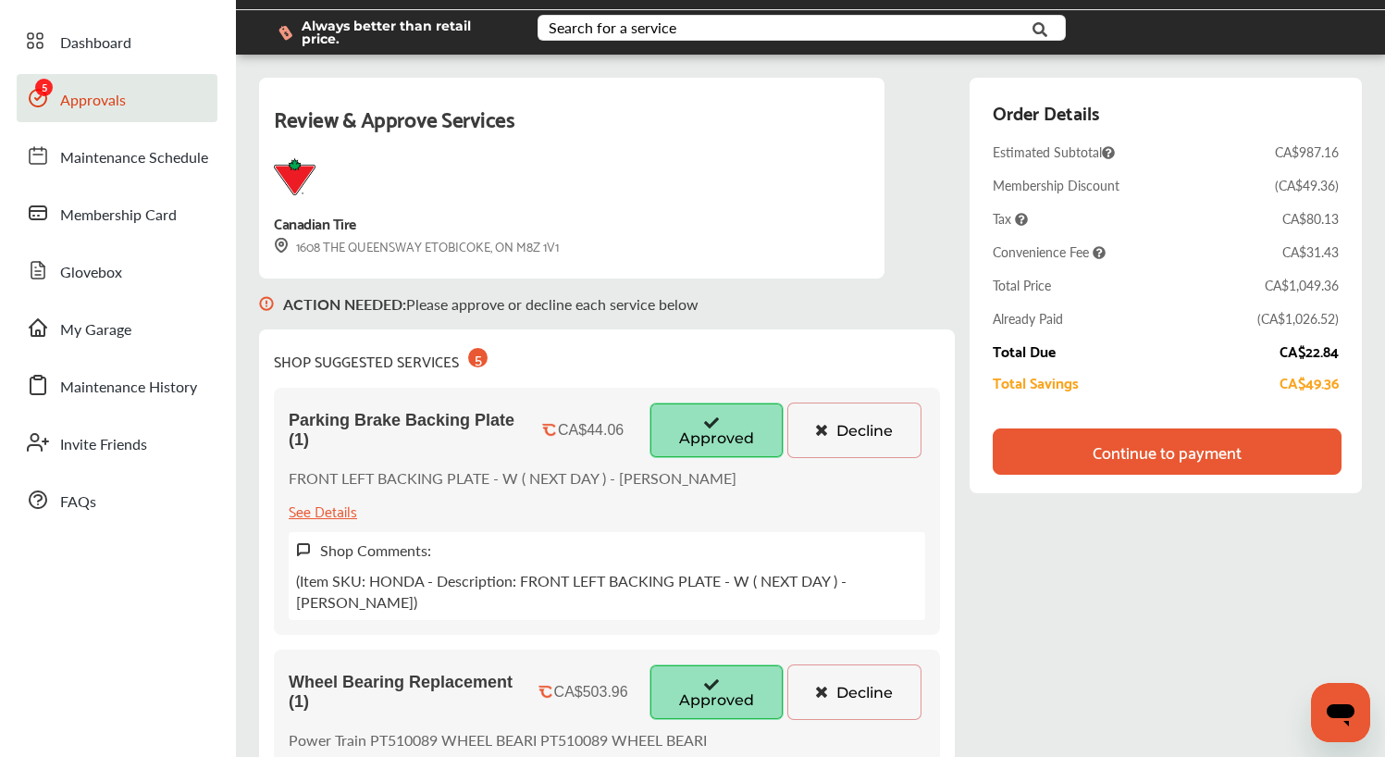
scroll to position [43, 0]
